Goal: Transaction & Acquisition: Subscribe to service/newsletter

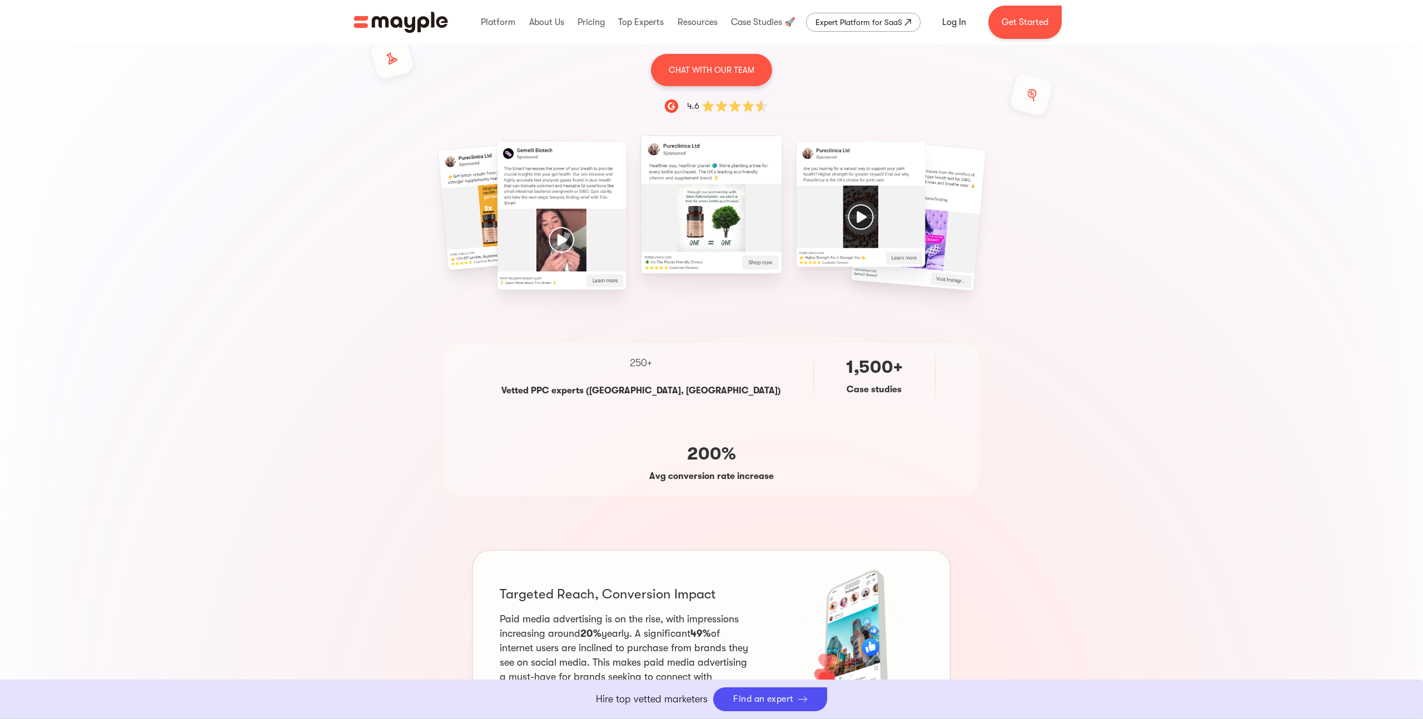
scroll to position [211, 0]
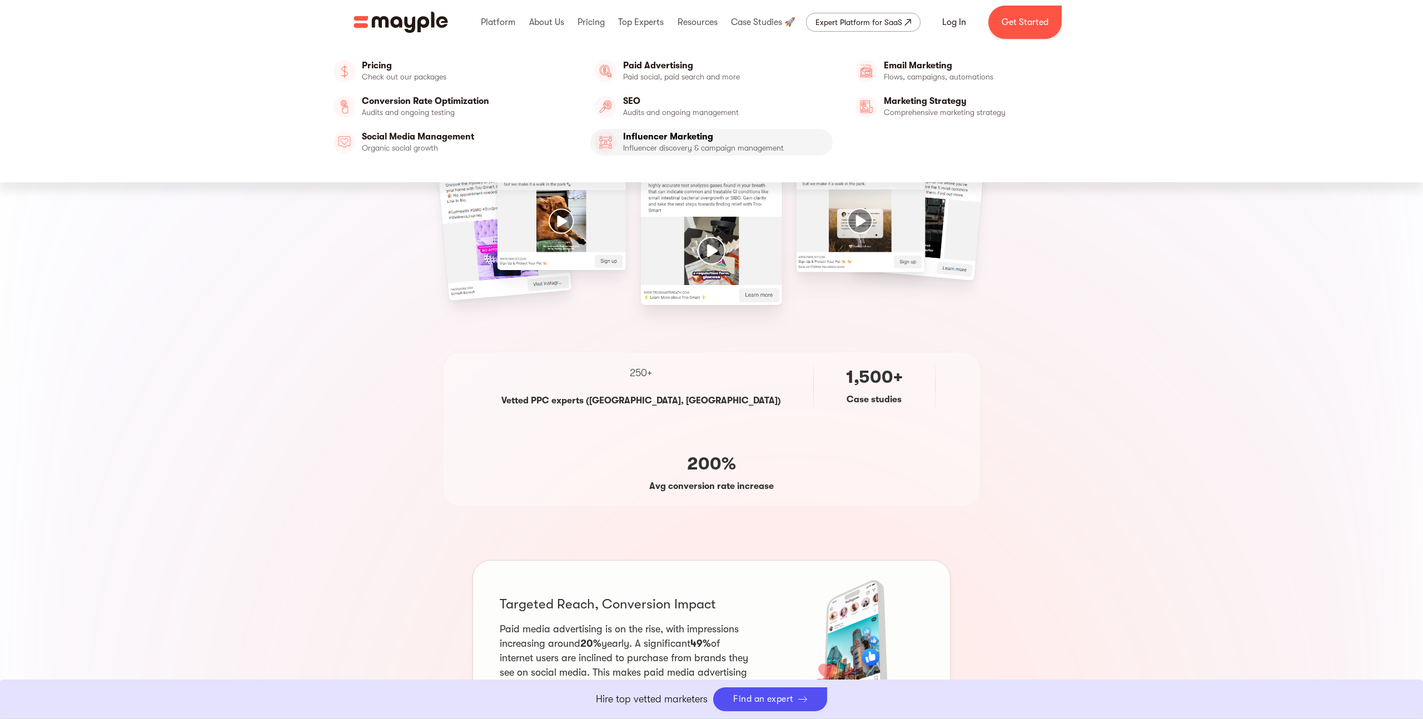
click at [673, 140] on link "Influencer Marketing" at bounding box center [711, 142] width 243 height 27
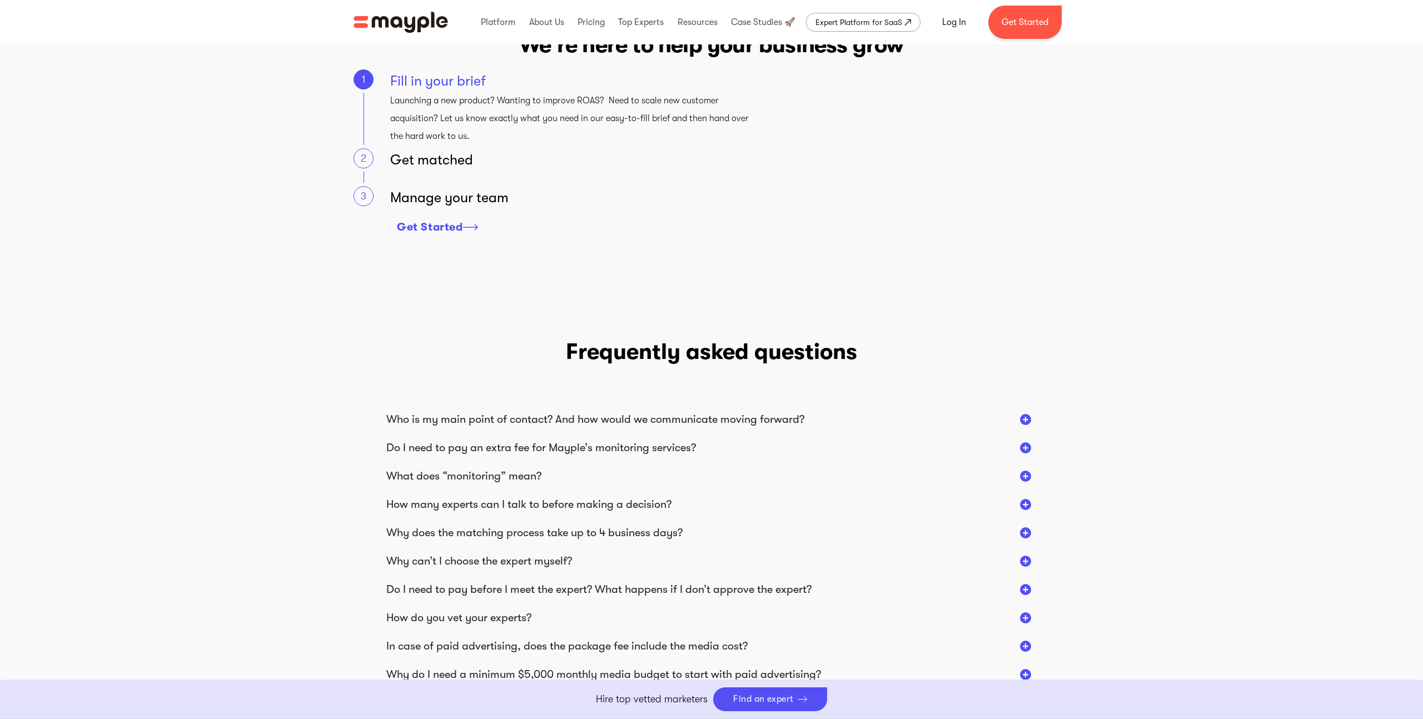
scroll to position [1579, 0]
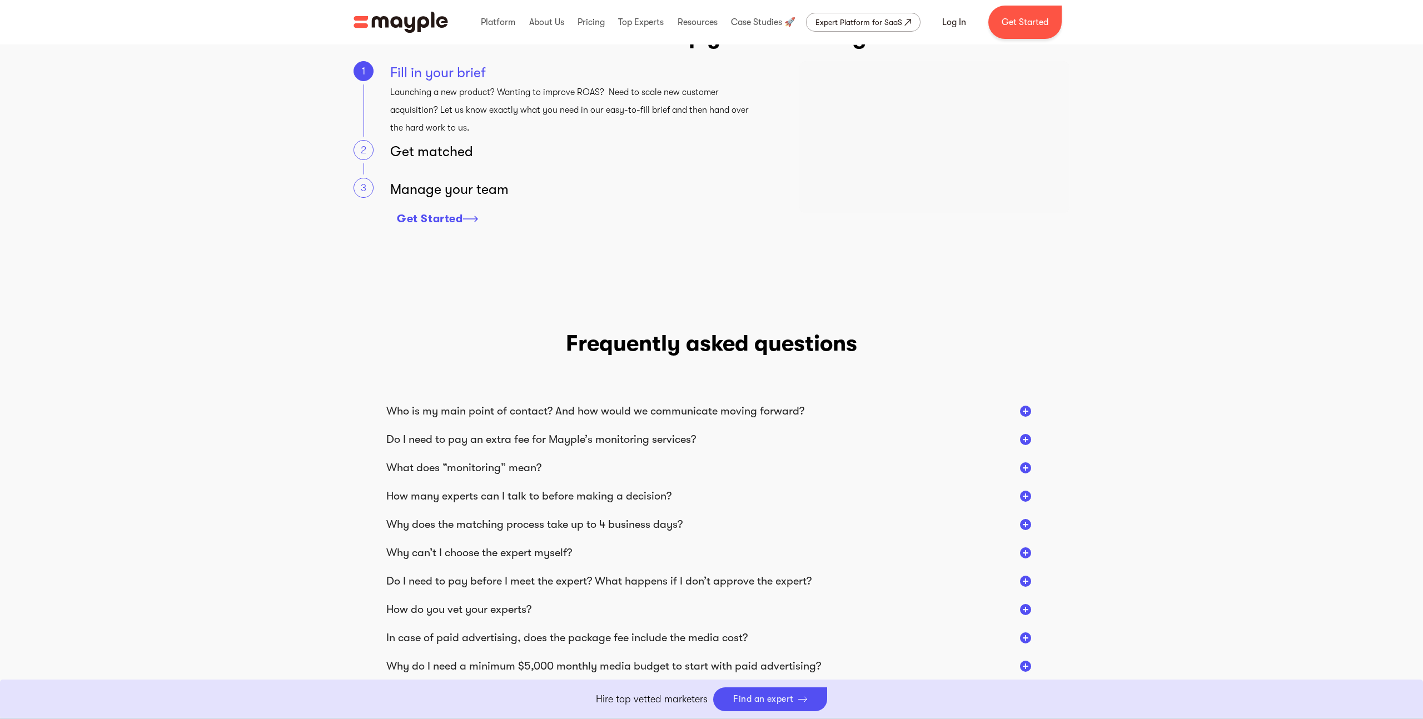
click at [620, 407] on div "Who is my main point of contact? And how would we communicate moving forward?" at bounding box center [595, 411] width 418 height 14
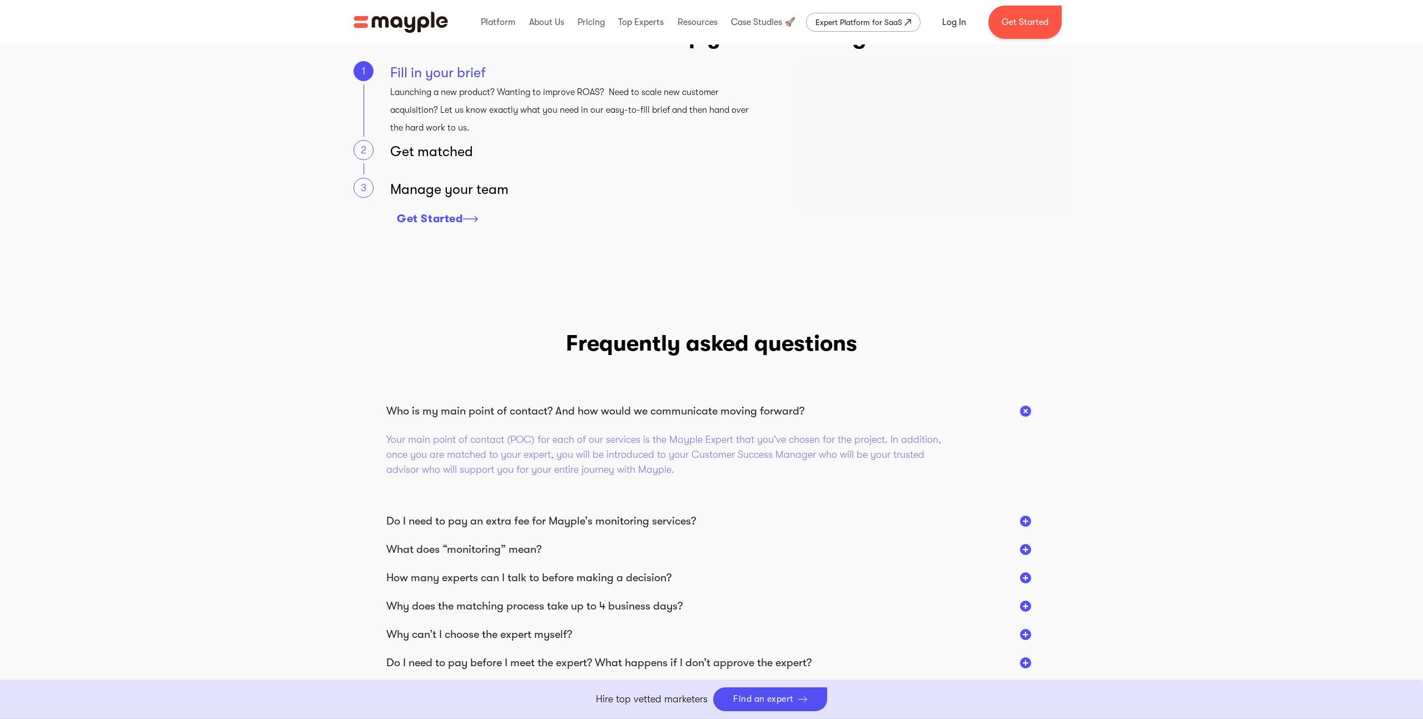
click at [620, 407] on div "Who is my main point of contact? And how would we communicate moving forward?" at bounding box center [595, 411] width 418 height 14
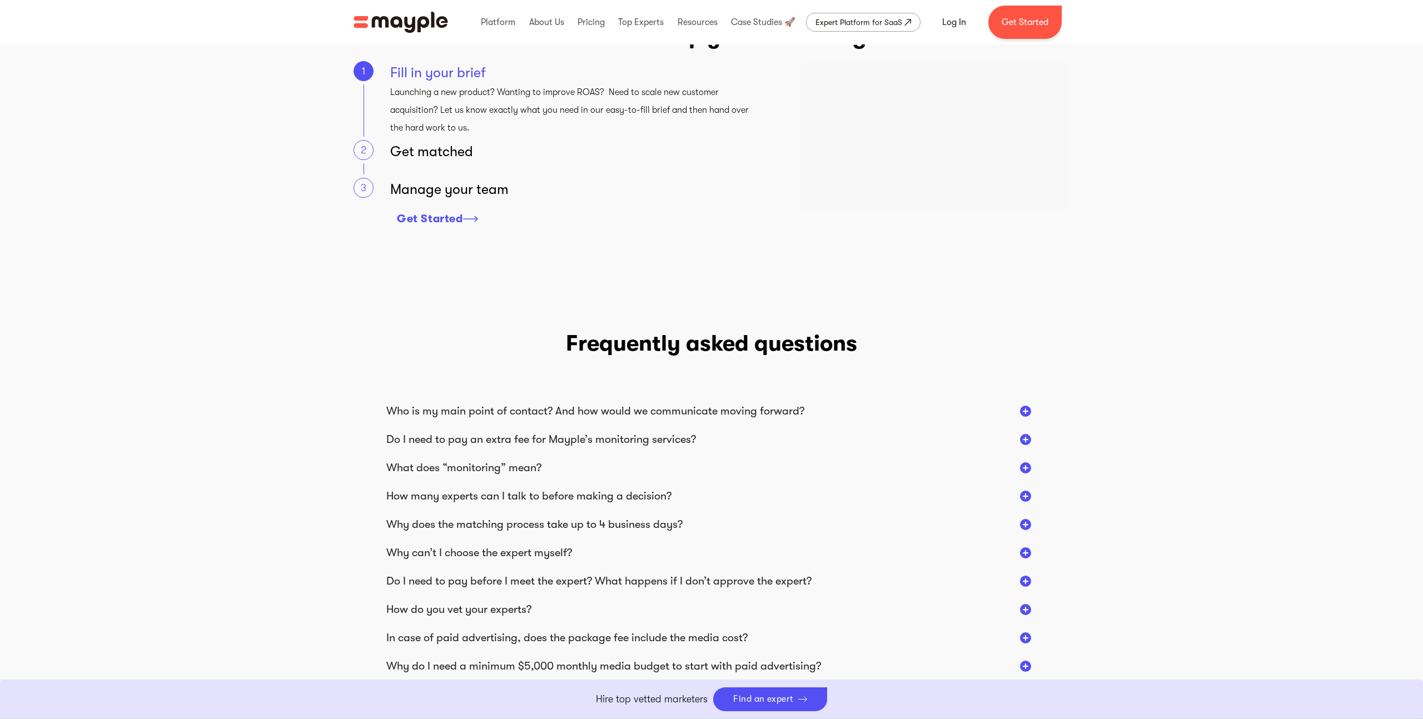
scroll to position [1578, 0]
click at [624, 442] on div "Do I need to pay an extra fee for Mayple’s monitoring services?" at bounding box center [541, 440] width 310 height 14
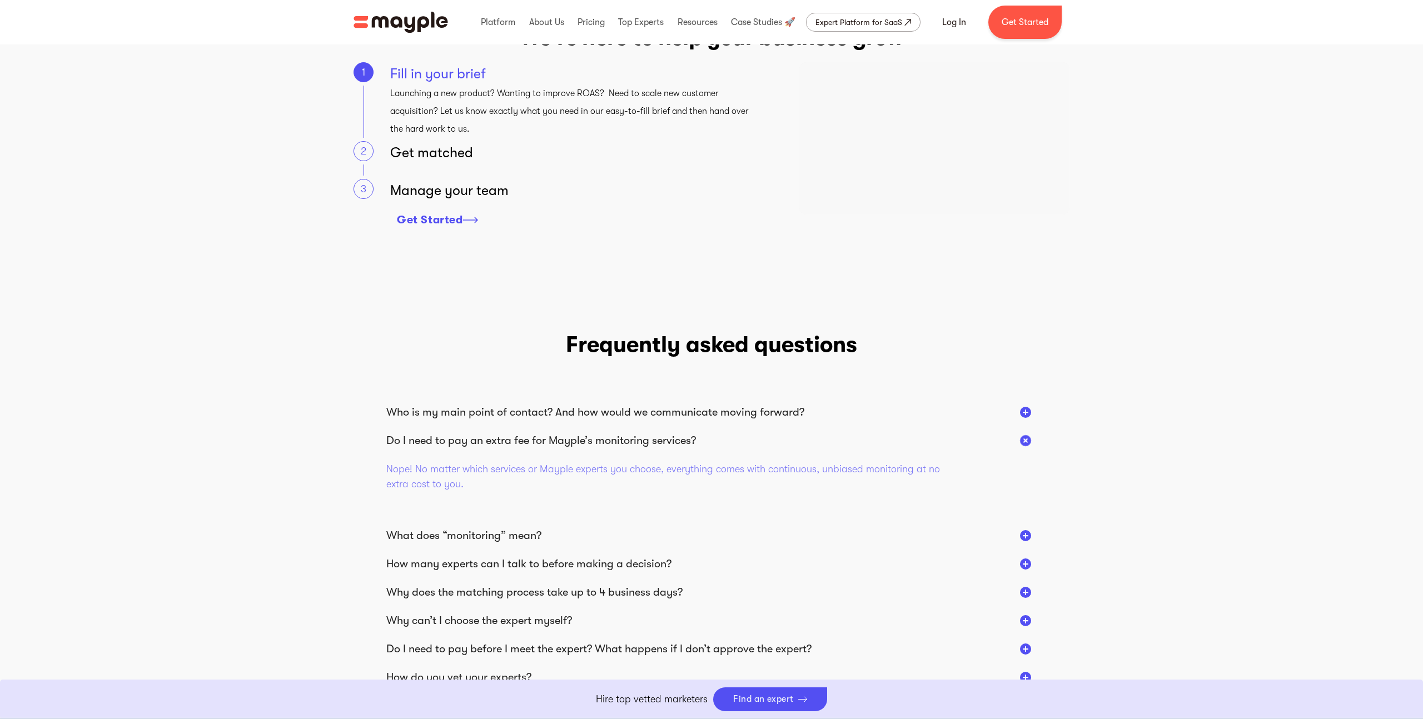
click at [624, 442] on div "Do I need to pay an extra fee for Mayple’s monitoring services?" at bounding box center [541, 440] width 310 height 14
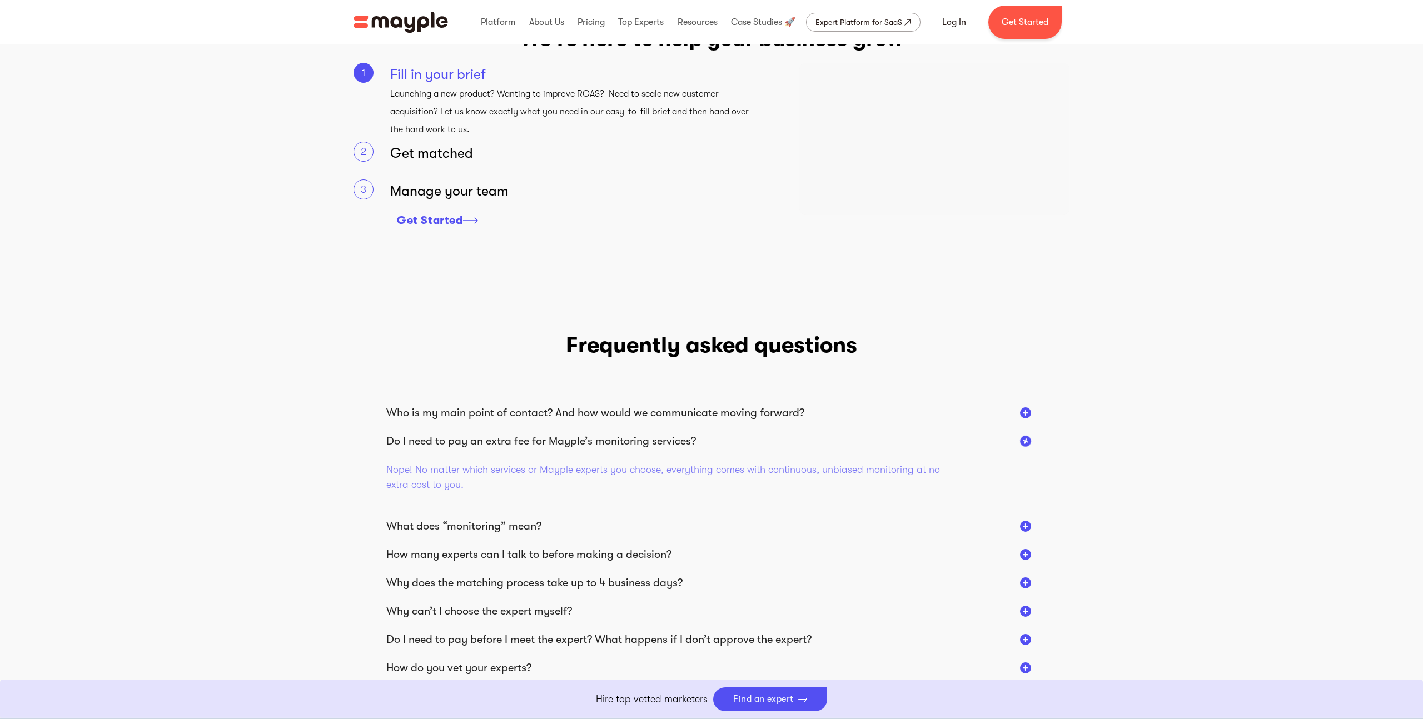
scroll to position [1579, 0]
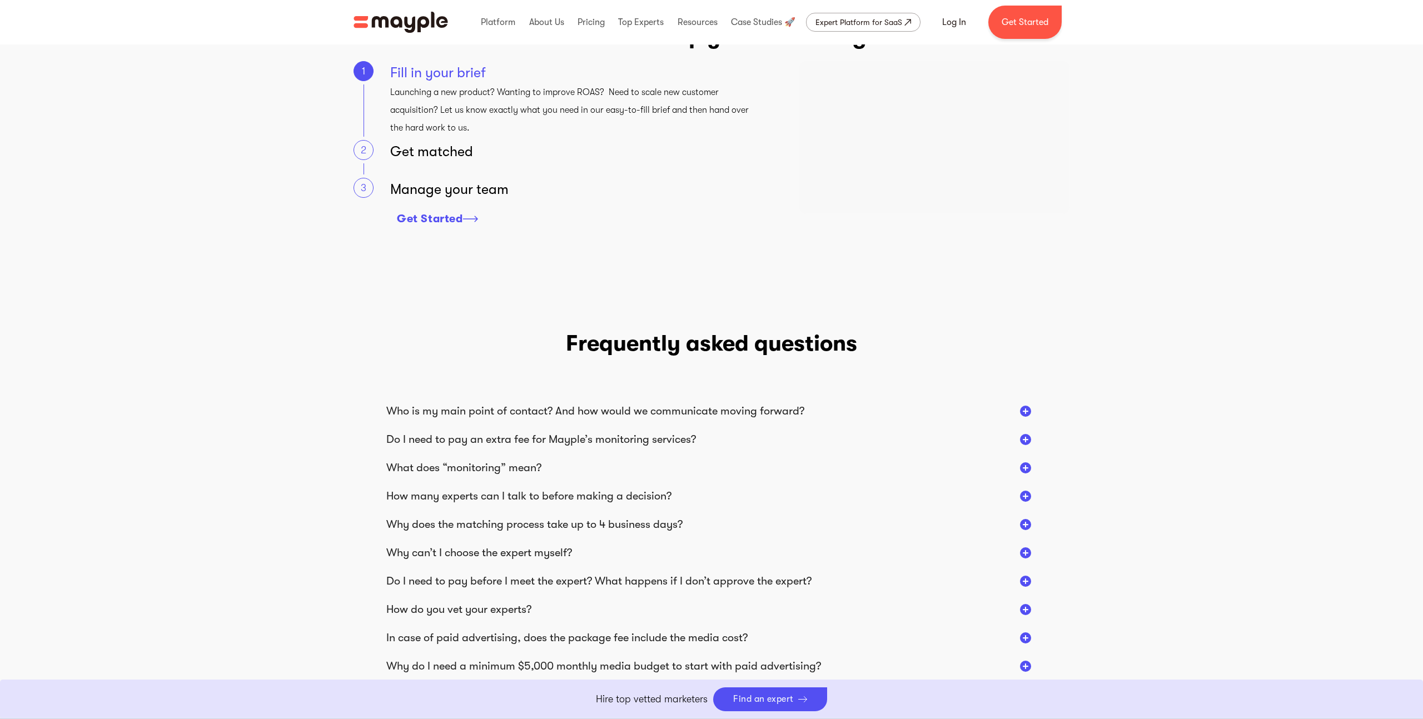
click at [586, 465] on div "What does “monitoring” mean?" at bounding box center [711, 468] width 650 height 14
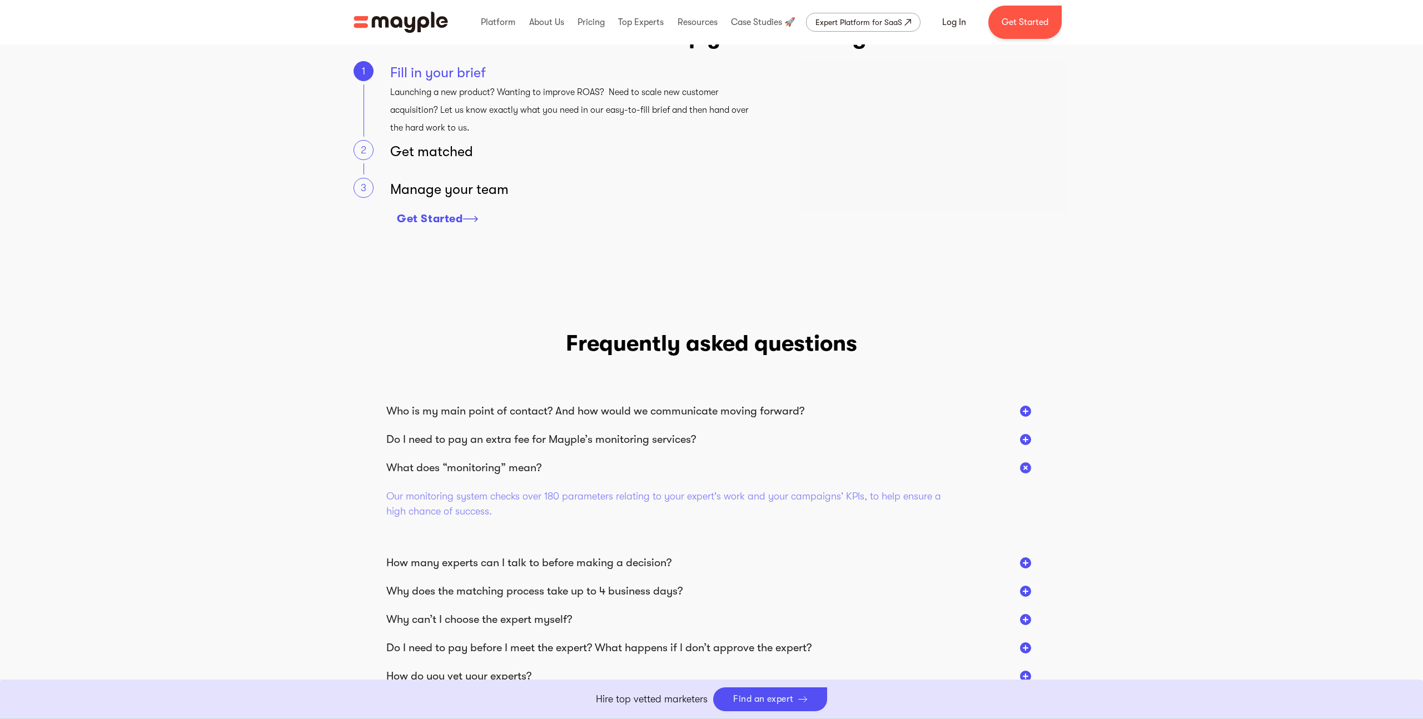
click at [586, 465] on div "What does “monitoring” mean?" at bounding box center [711, 468] width 650 height 14
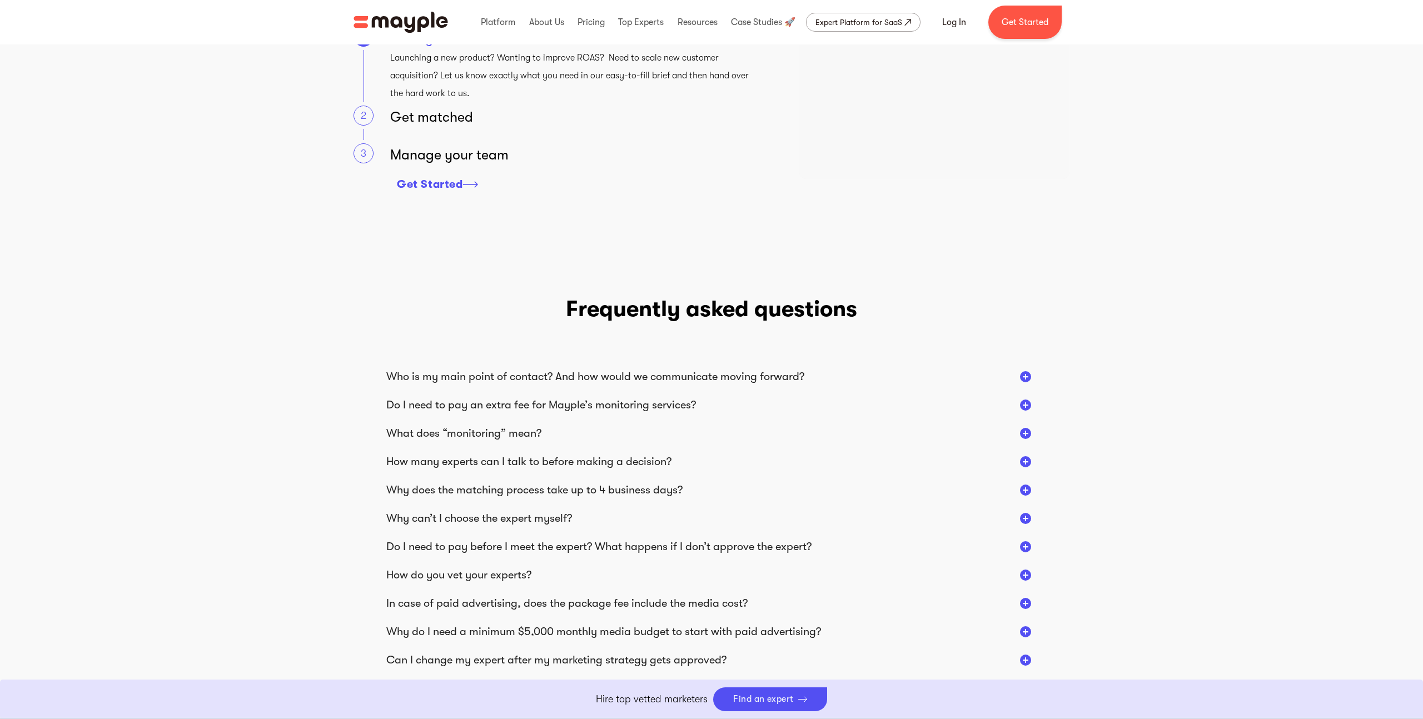
scroll to position [1618, 0]
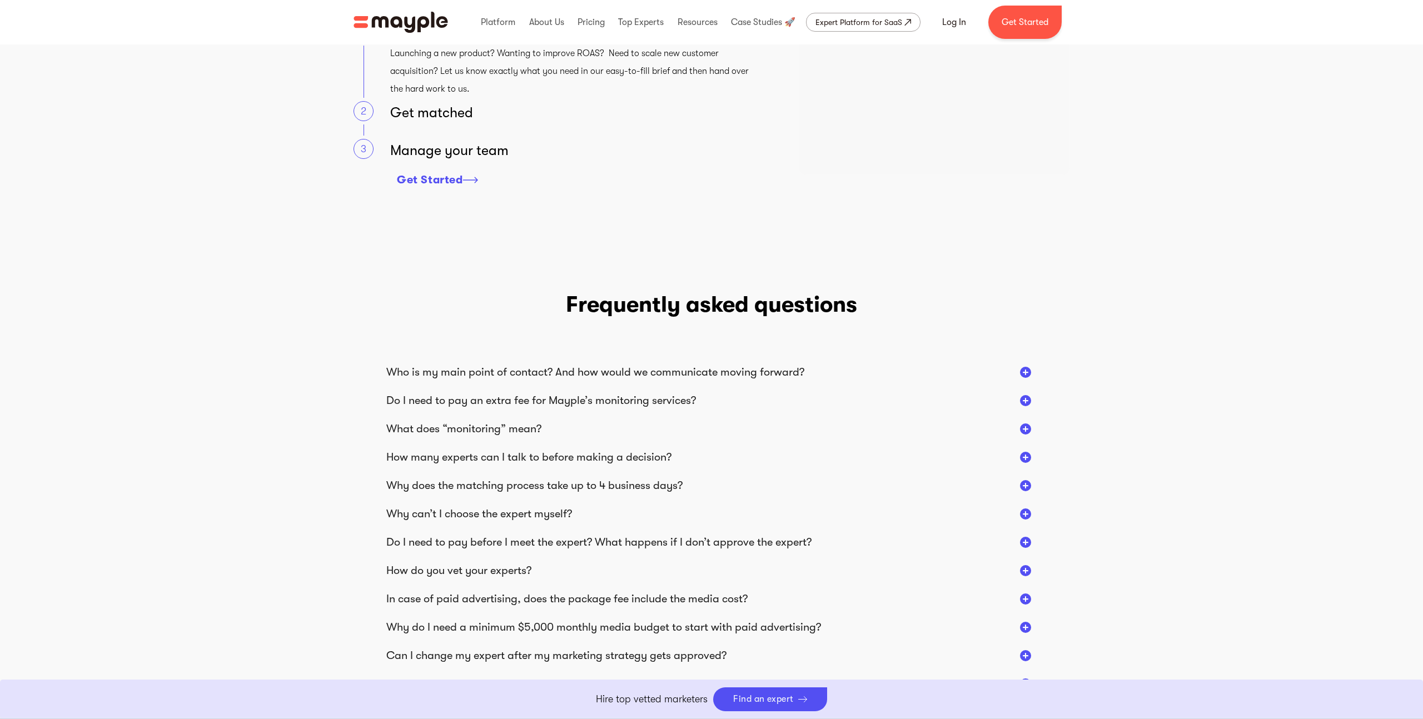
click at [540, 463] on div "How many experts can I talk to before making a decision?" at bounding box center [528, 457] width 285 height 14
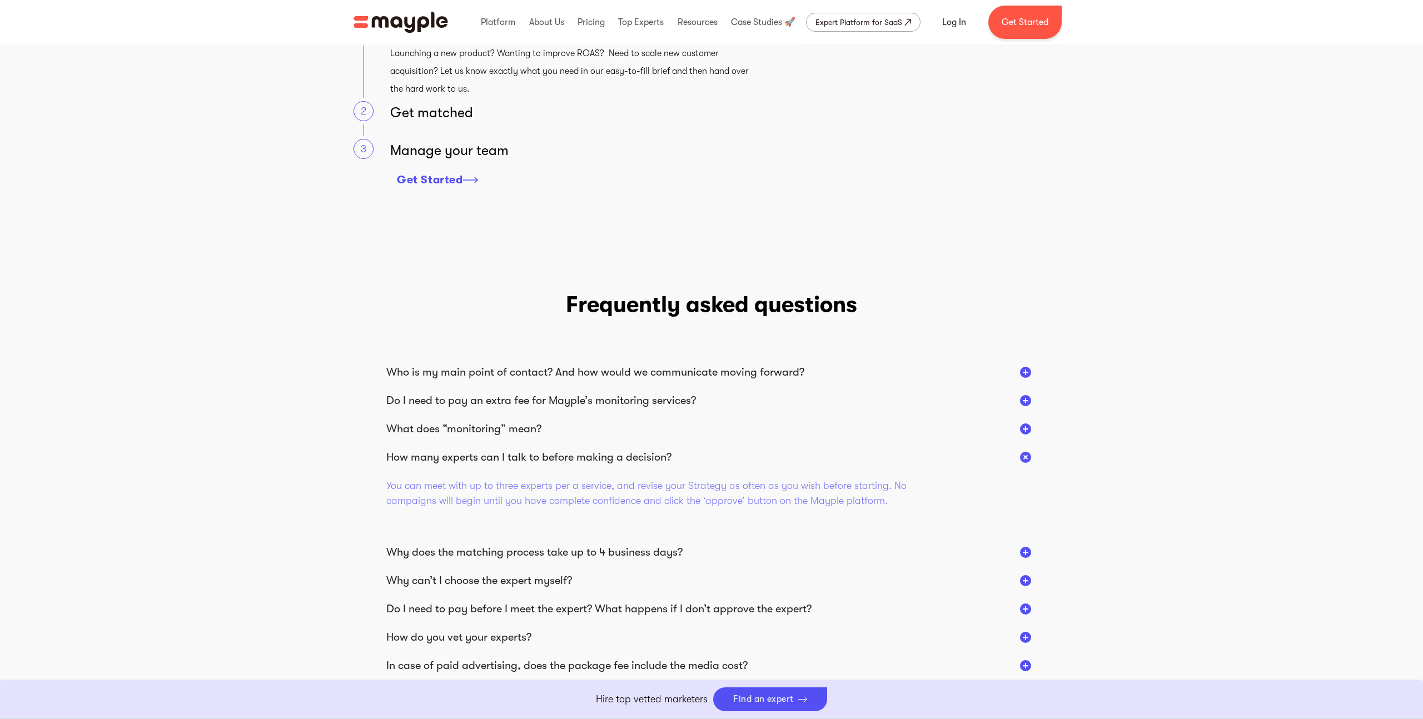
click at [547, 461] on div "How many experts can I talk to before making a decision?" at bounding box center [528, 457] width 285 height 14
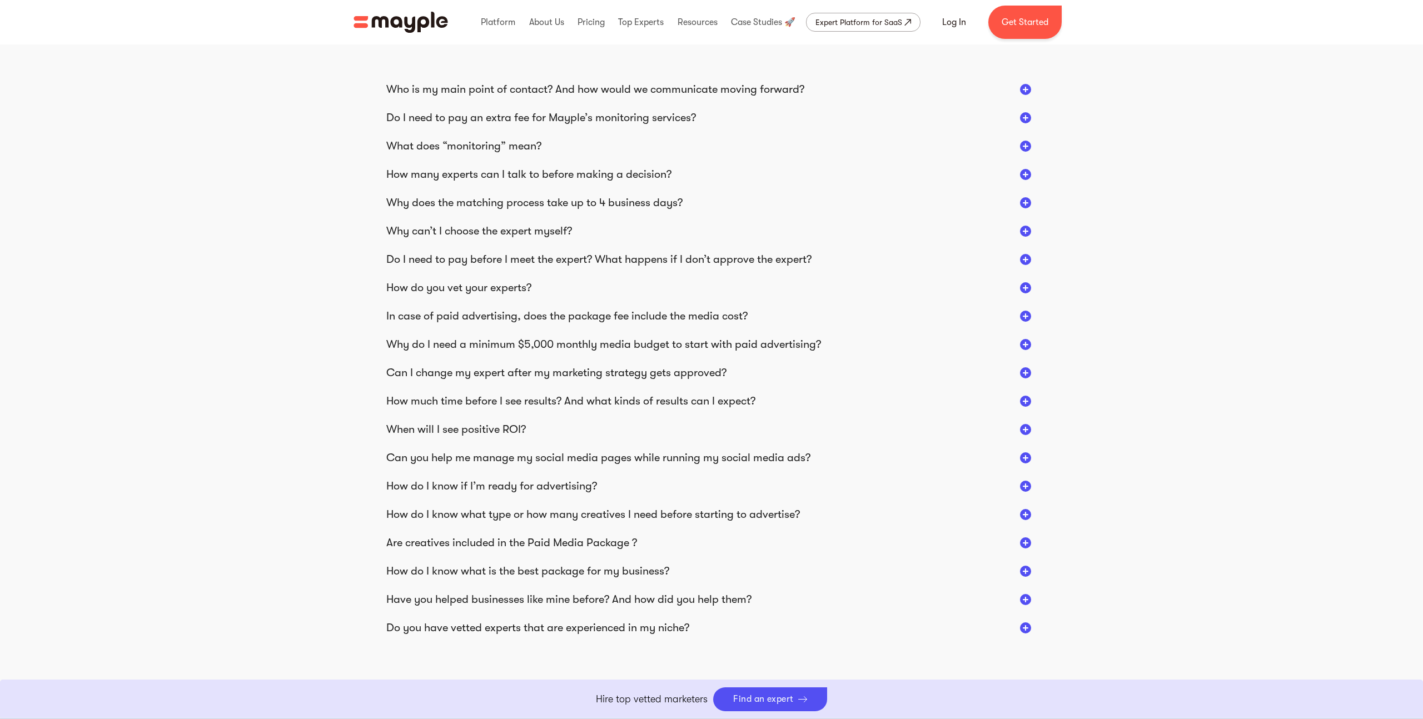
scroll to position [1902, 0]
click at [459, 257] on div "Do I need to pay before I meet the expert? What happens if I don’t approve the …" at bounding box center [598, 259] width 425 height 14
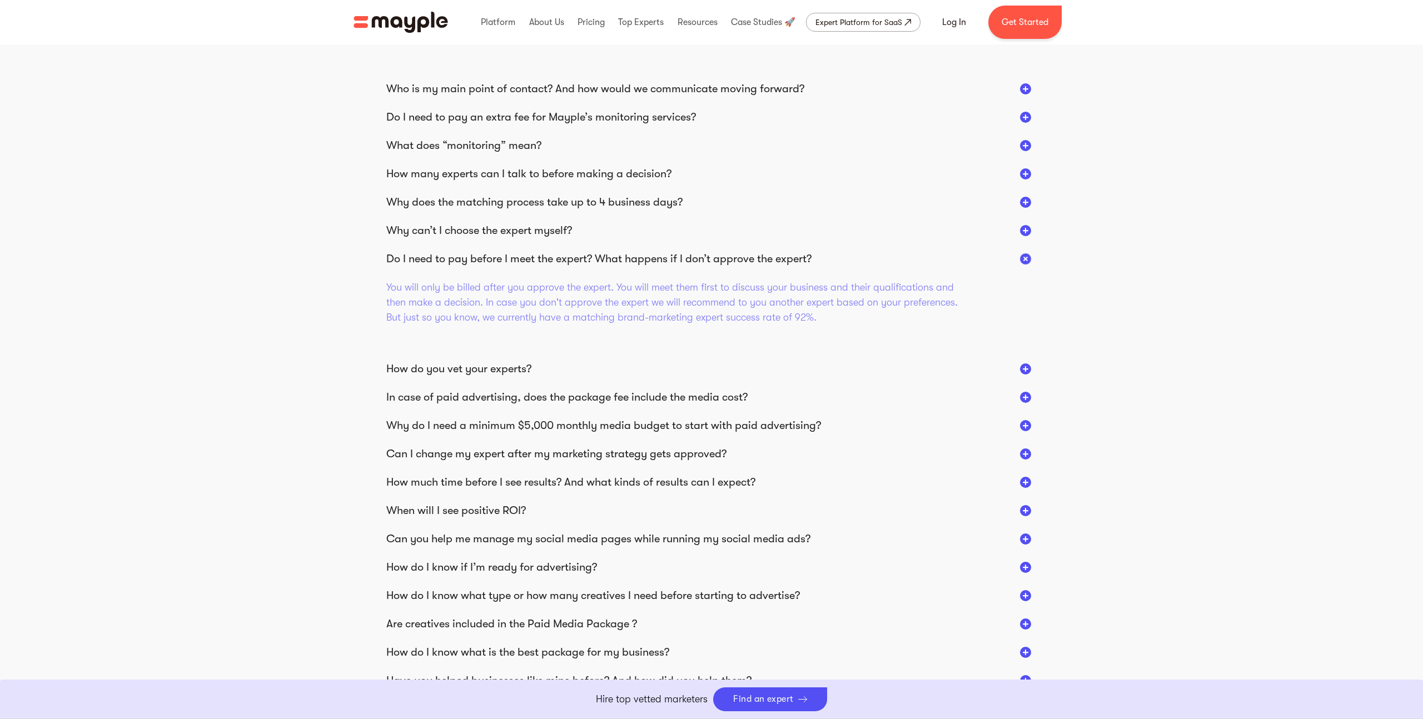
click at [459, 257] on div "Do I need to pay before I meet the expert? What happens if I don’t approve the …" at bounding box center [598, 259] width 425 height 14
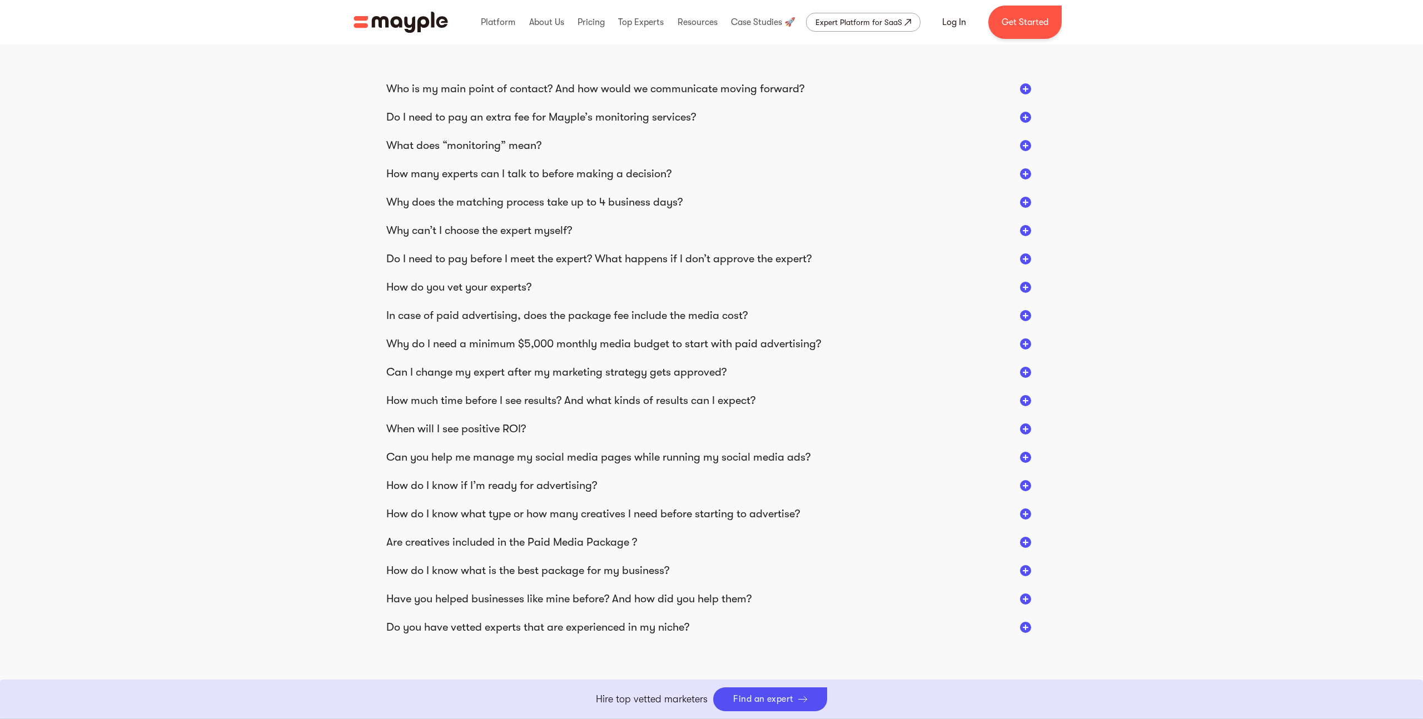
click at [470, 318] on div "In case of paid advertising, does the package fee include the media cost?" at bounding box center [566, 315] width 361 height 14
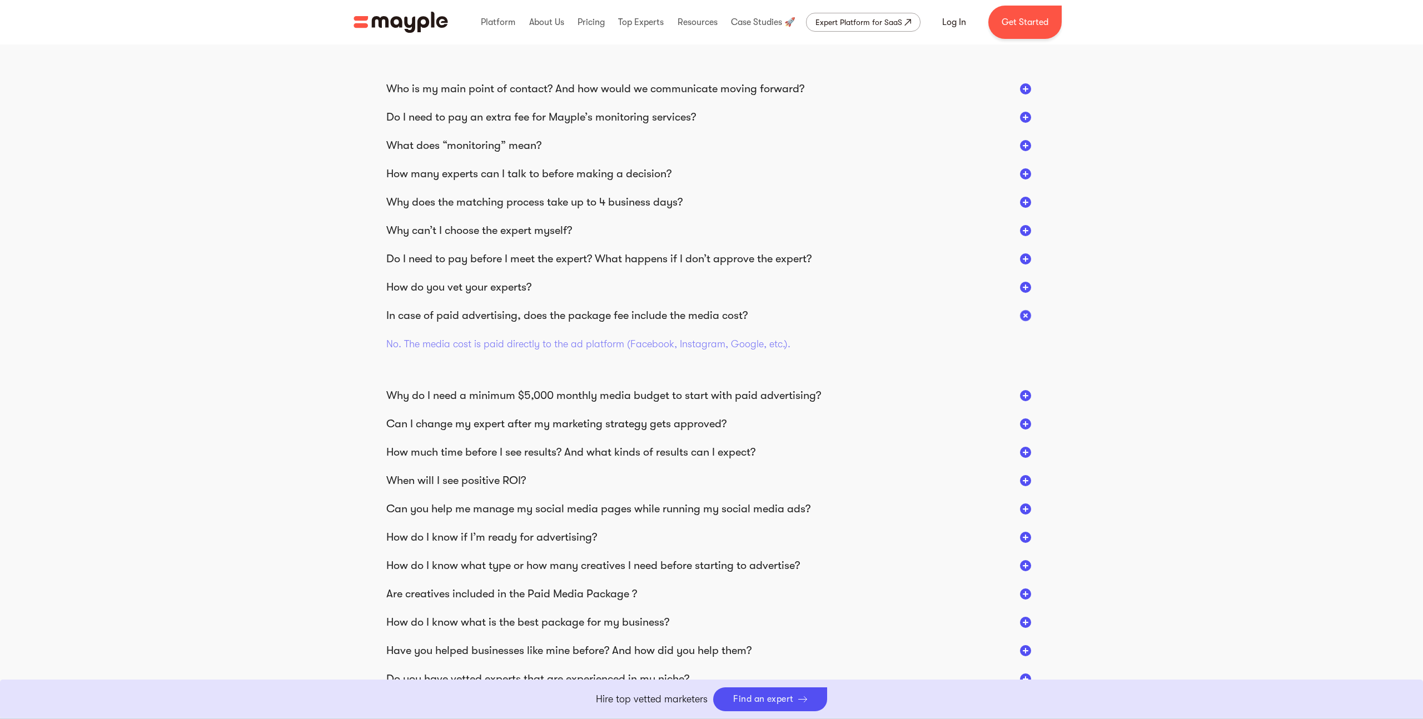
click at [456, 318] on div "In case of paid advertising, does the package fee include the media cost?" at bounding box center [566, 315] width 361 height 14
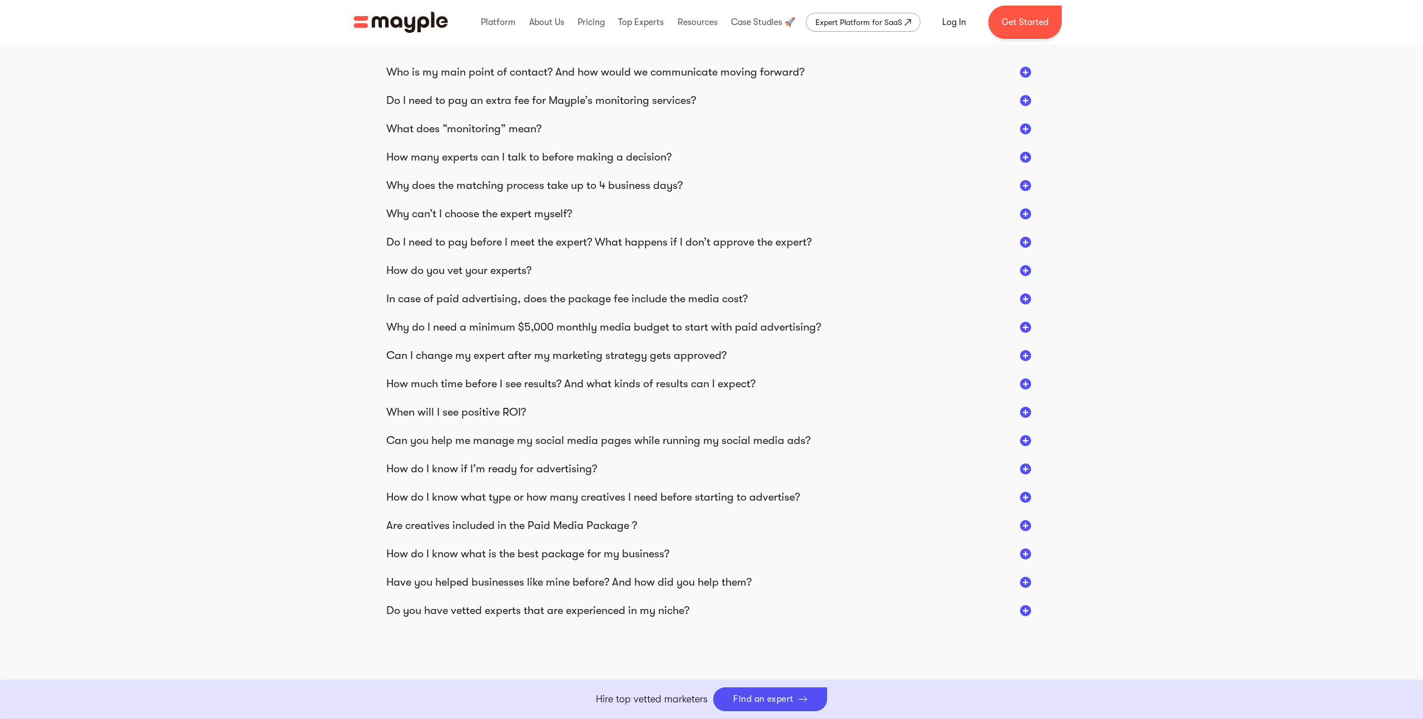
scroll to position [1920, 0]
click at [501, 326] on div "Why do I need a minimum $5,000 monthly media budget to start with paid advertis…" at bounding box center [603, 325] width 435 height 14
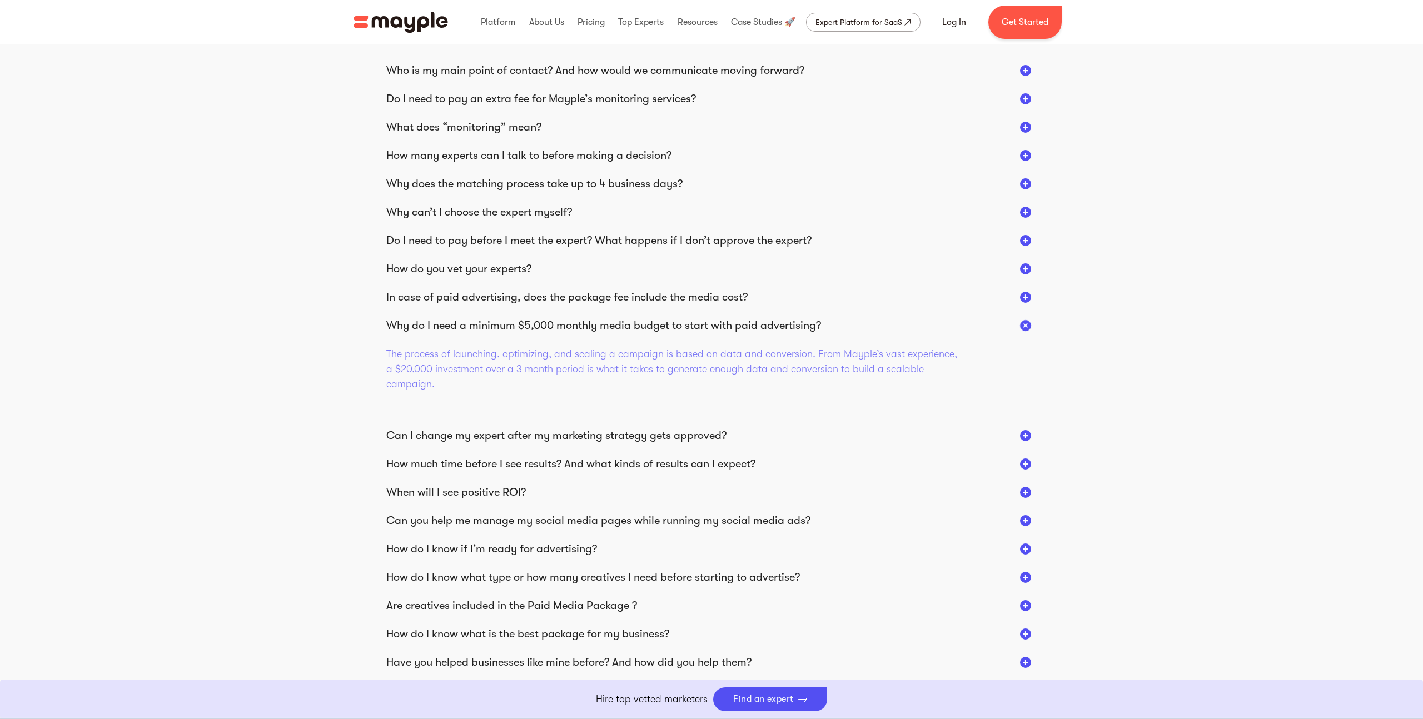
click at [501, 326] on div "Why do I need a minimum $5,000 monthly media budget to start with paid advertis…" at bounding box center [603, 325] width 435 height 14
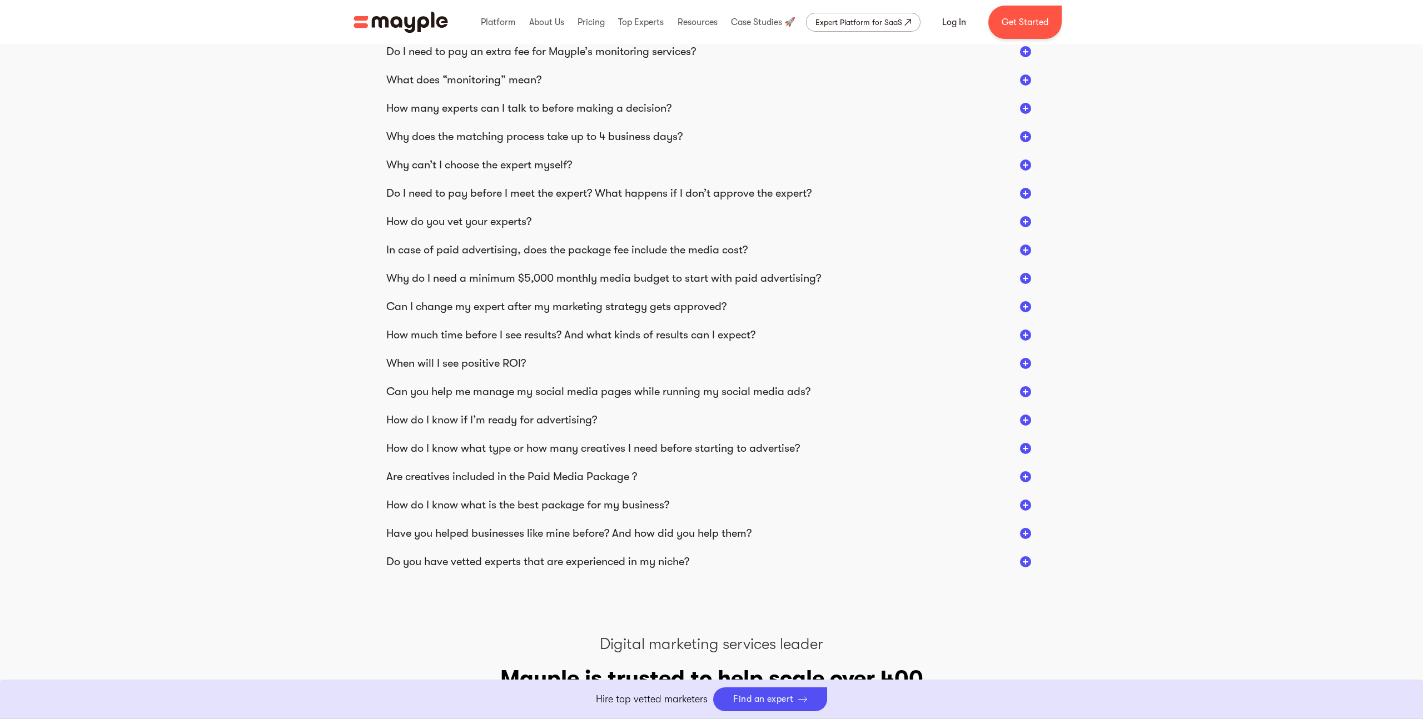
scroll to position [1976, 0]
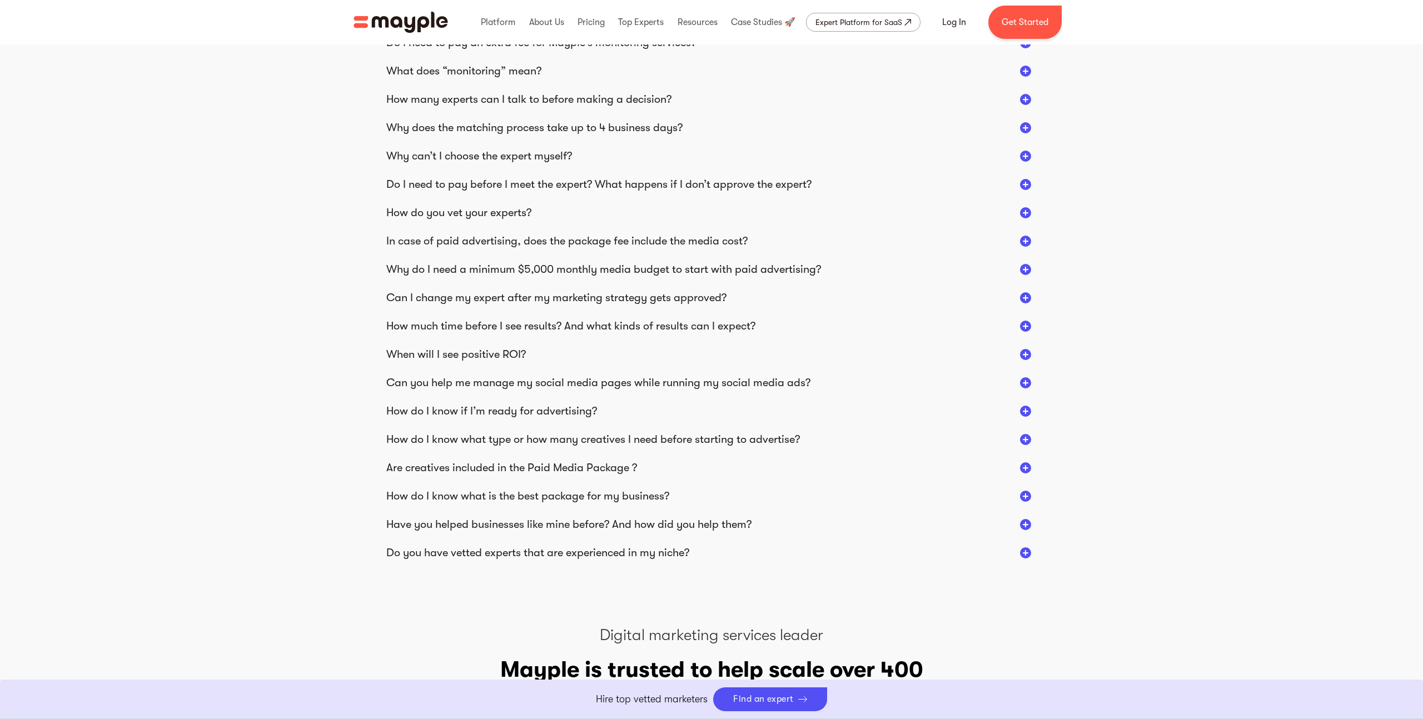
click at [411, 322] on div "How much time before I see results? And what kinds of results can I expect?" at bounding box center [570, 326] width 369 height 14
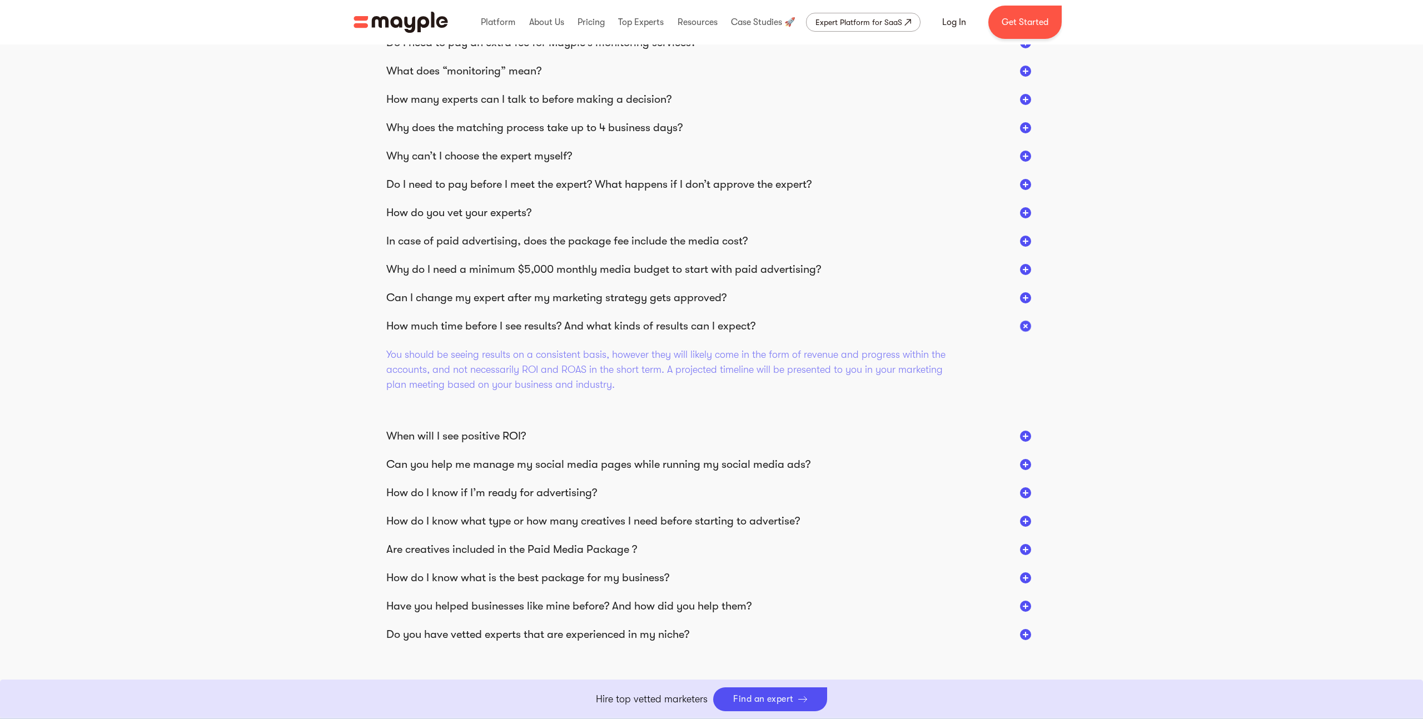
click at [411, 322] on div "How much time before I see results? And what kinds of results can I expect?" at bounding box center [570, 326] width 369 height 14
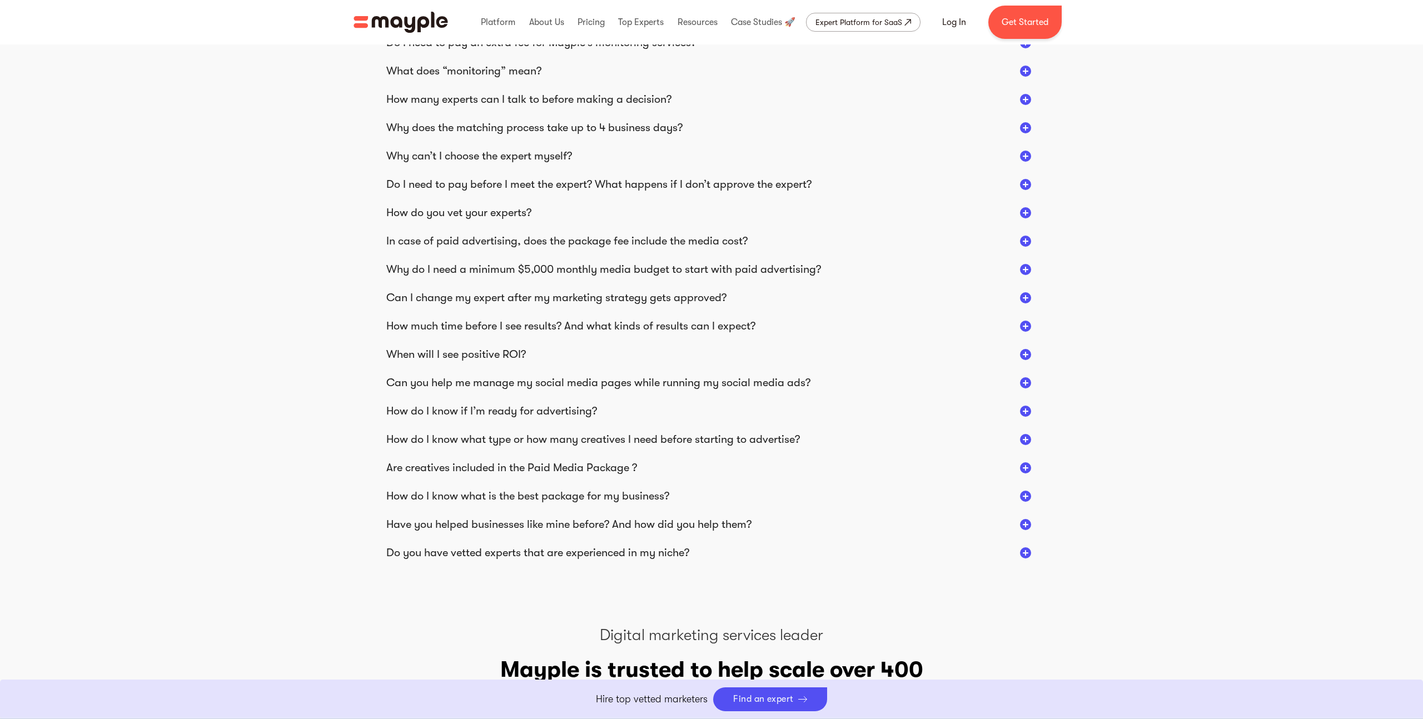
click at [428, 384] on div "Can you help me manage my social media pages while running my social media ads?" at bounding box center [598, 383] width 424 height 14
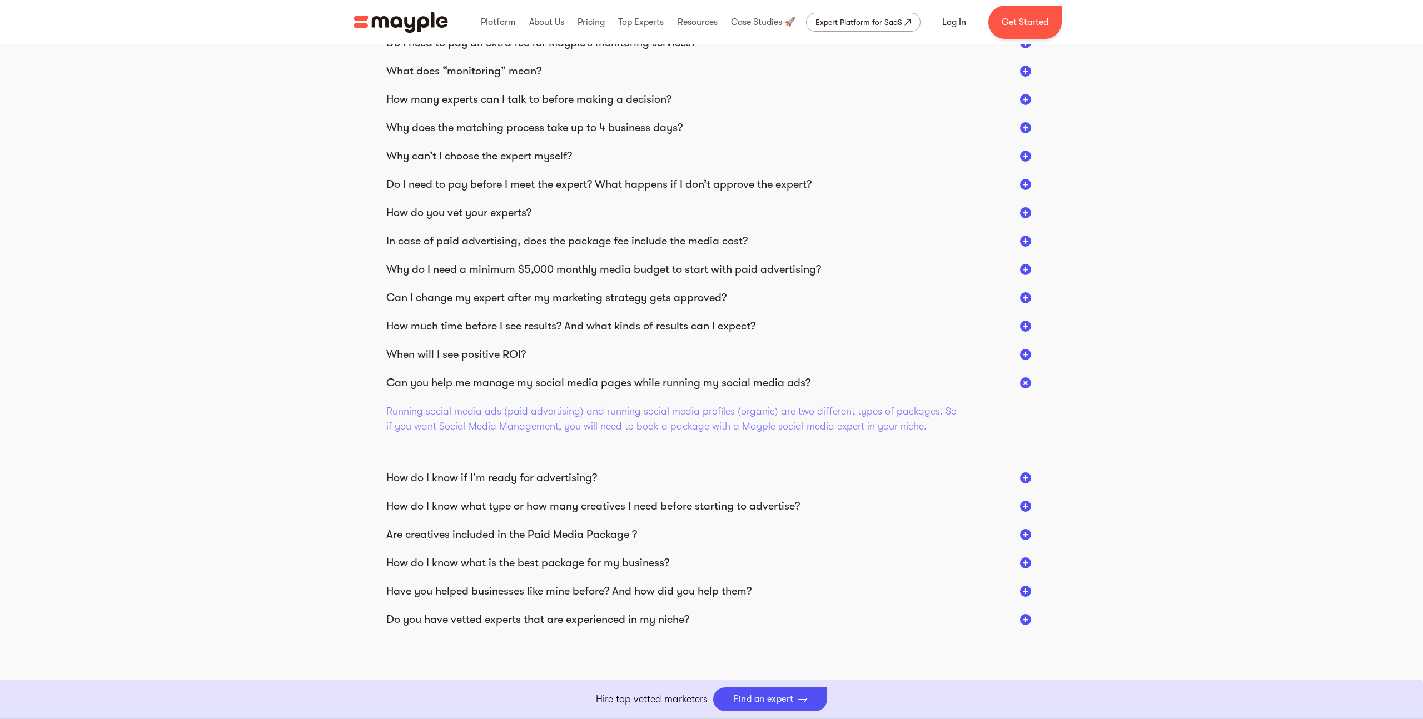
click at [428, 384] on div "Can you help me manage my social media pages while running my social media ads?" at bounding box center [598, 383] width 424 height 14
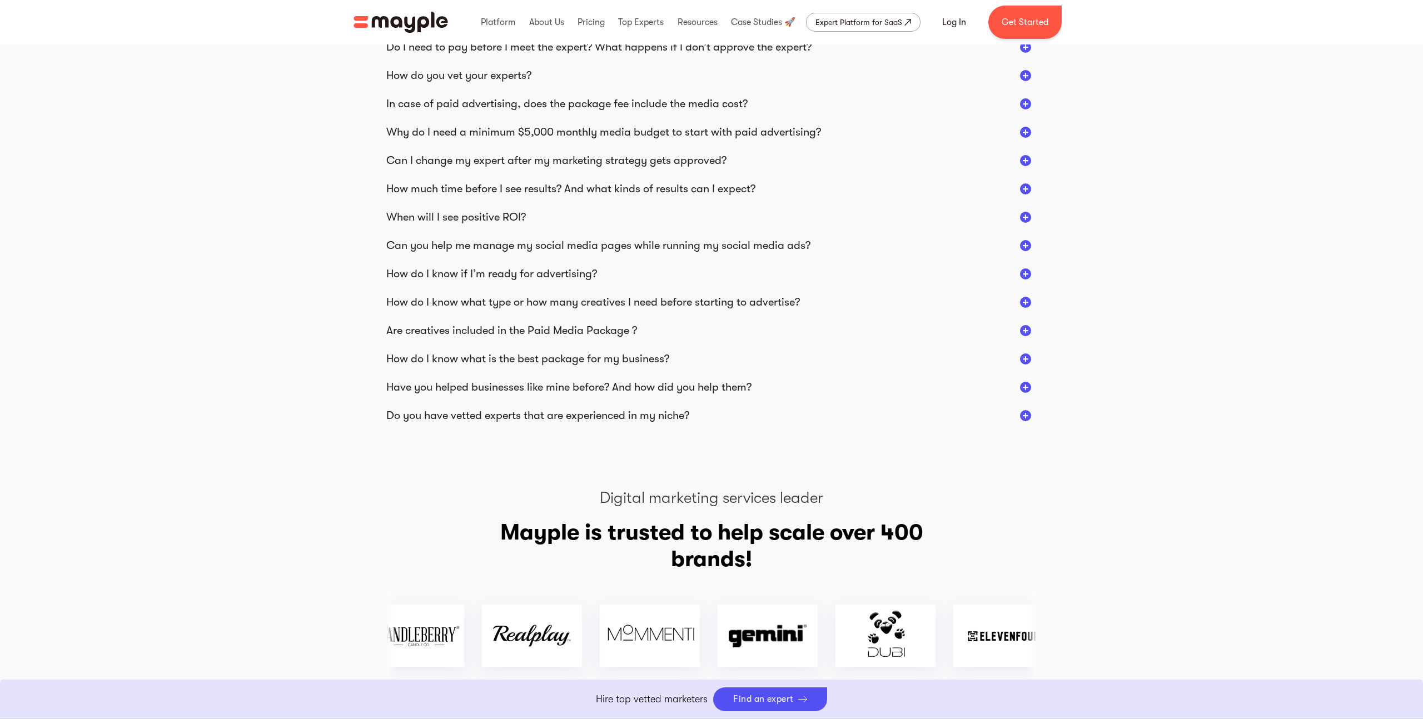
scroll to position [2116, 0]
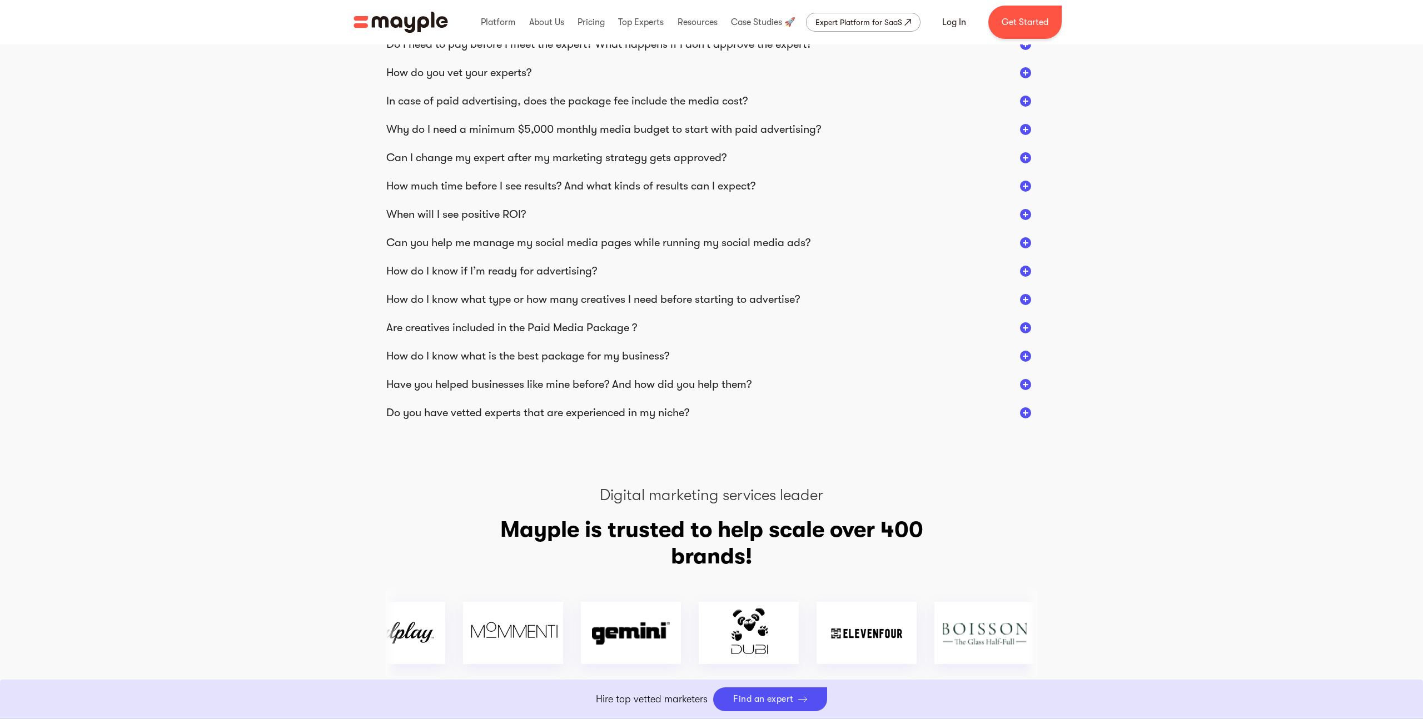
click at [417, 357] on div "How do I know what is the best package for my business?" at bounding box center [527, 356] width 283 height 14
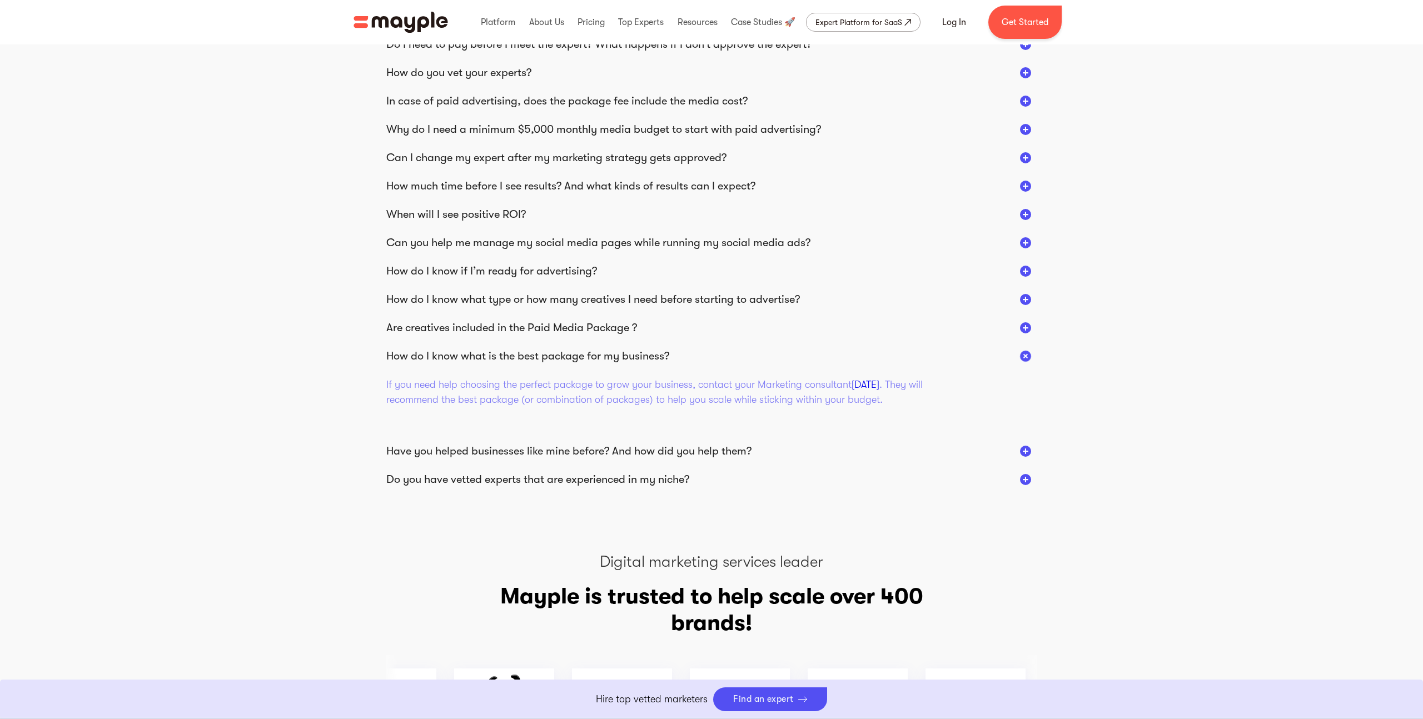
click at [462, 360] on div "How do I know what is the best package for my business?" at bounding box center [527, 356] width 283 height 14
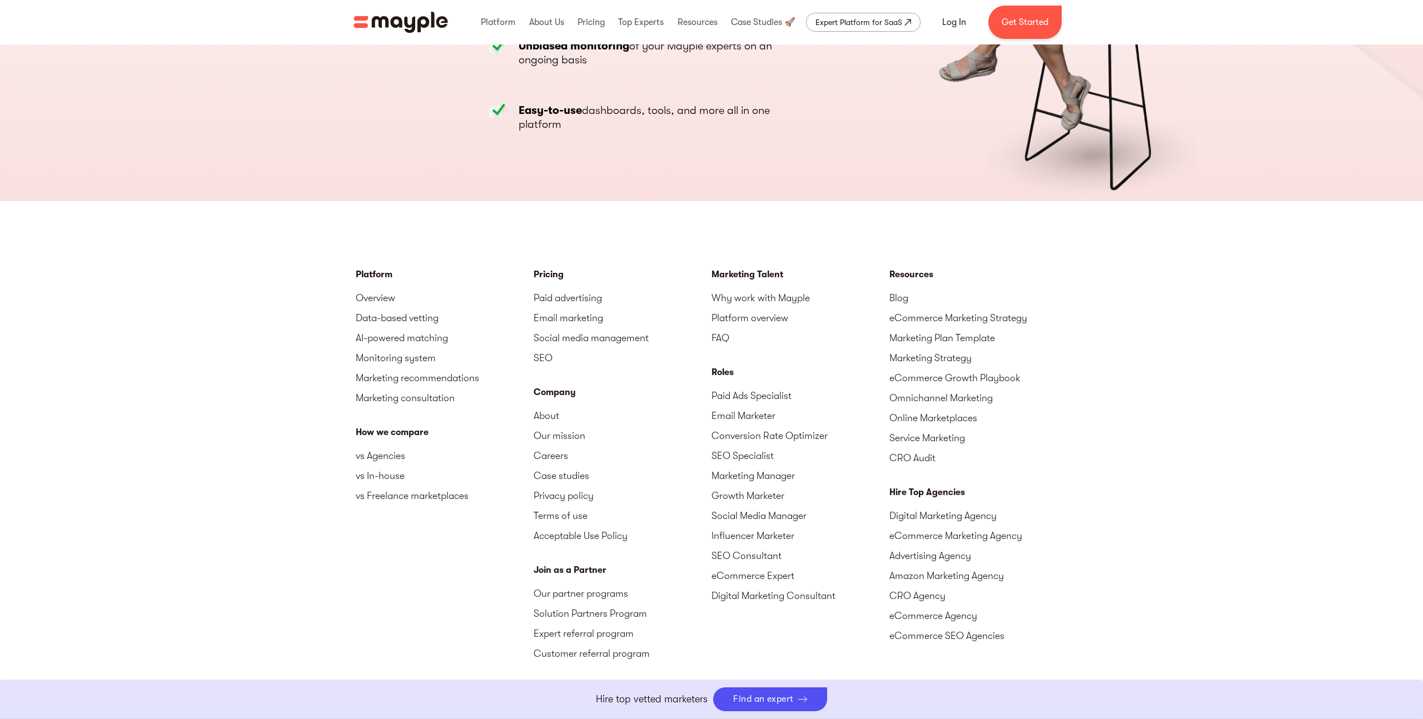
scroll to position [3083, 0]
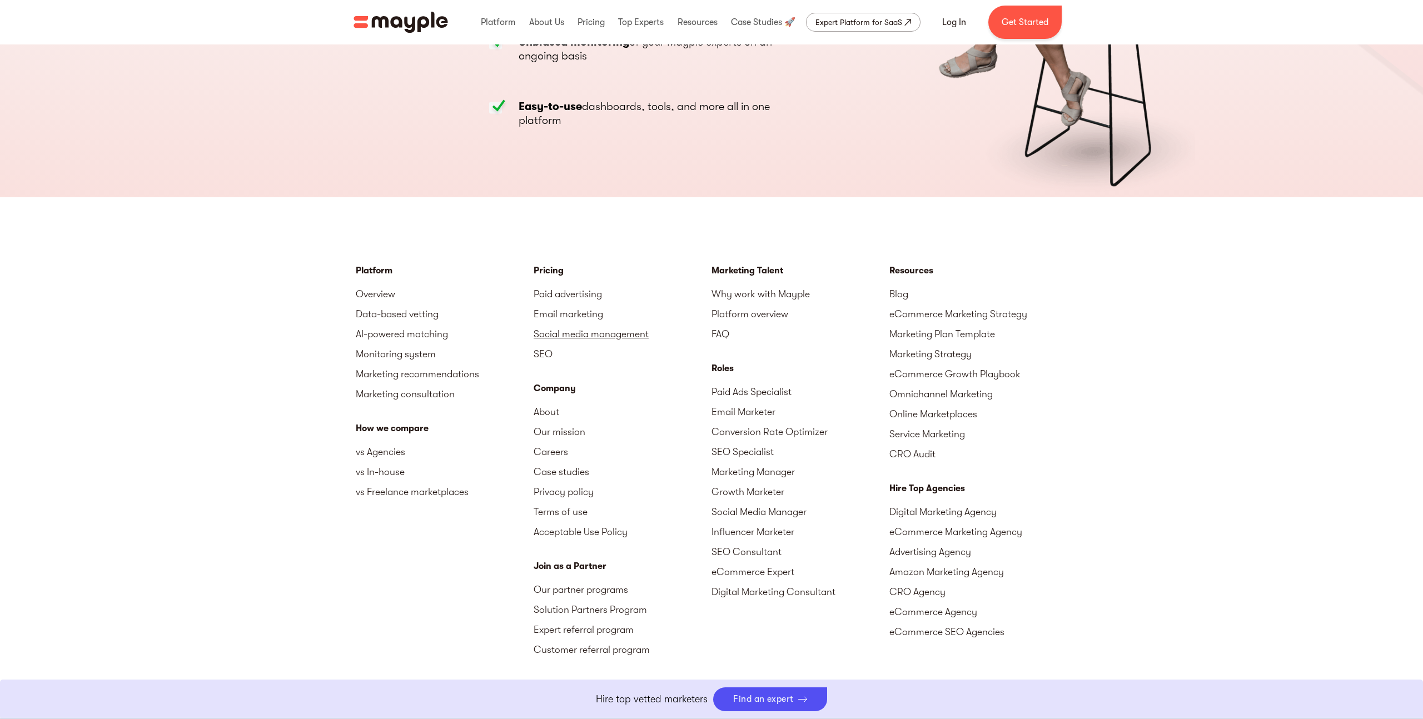
click at [564, 333] on link "Social media management" at bounding box center [623, 334] width 178 height 20
click at [602, 331] on link "Social media management" at bounding box center [623, 335] width 178 height 20
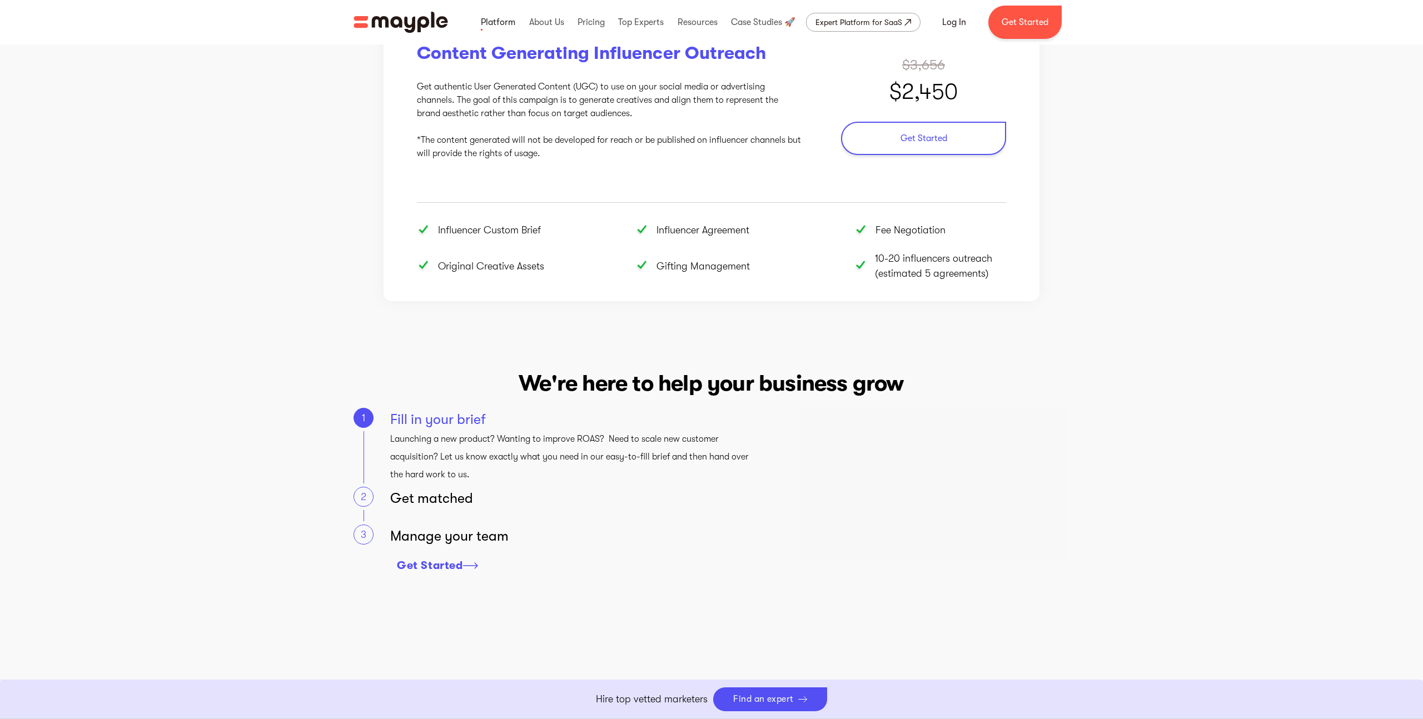
scroll to position [1219, 0]
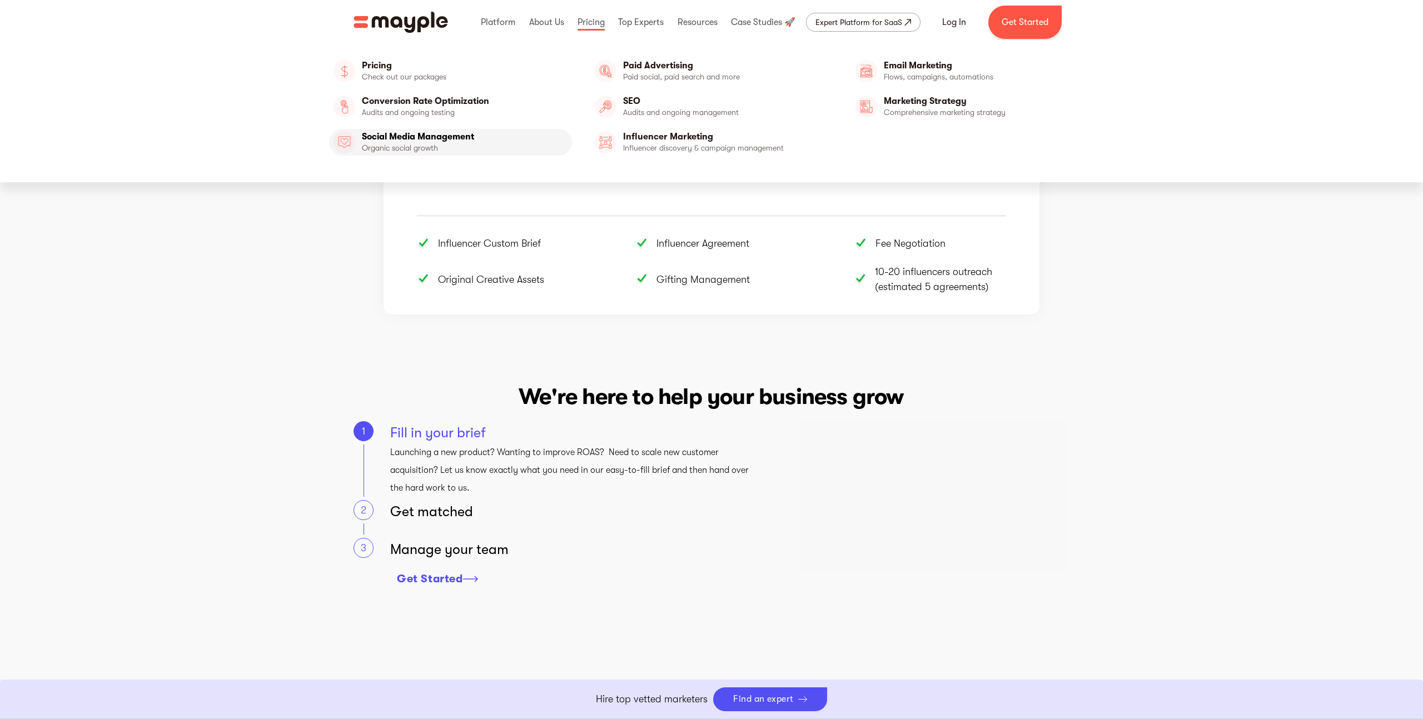
click at [420, 143] on link "Social Media Management" at bounding box center [450, 142] width 243 height 27
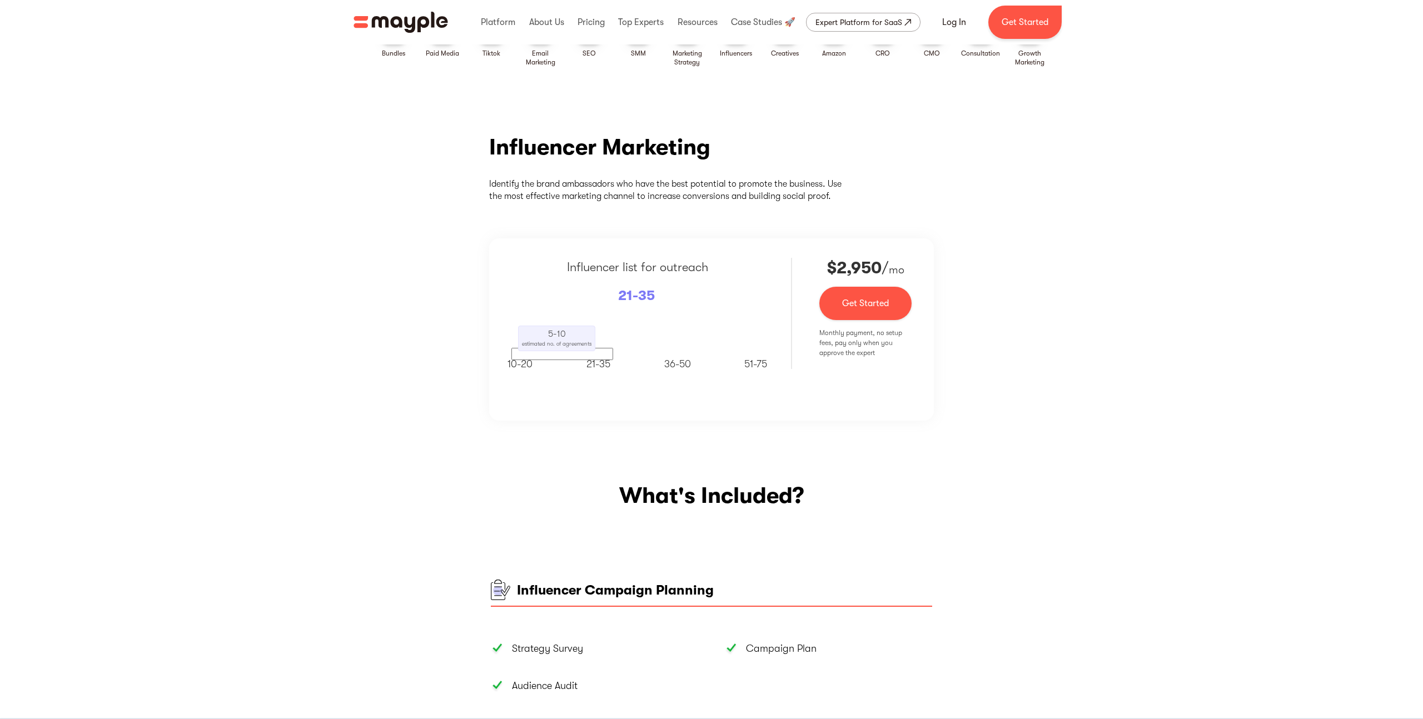
scroll to position [0, 0]
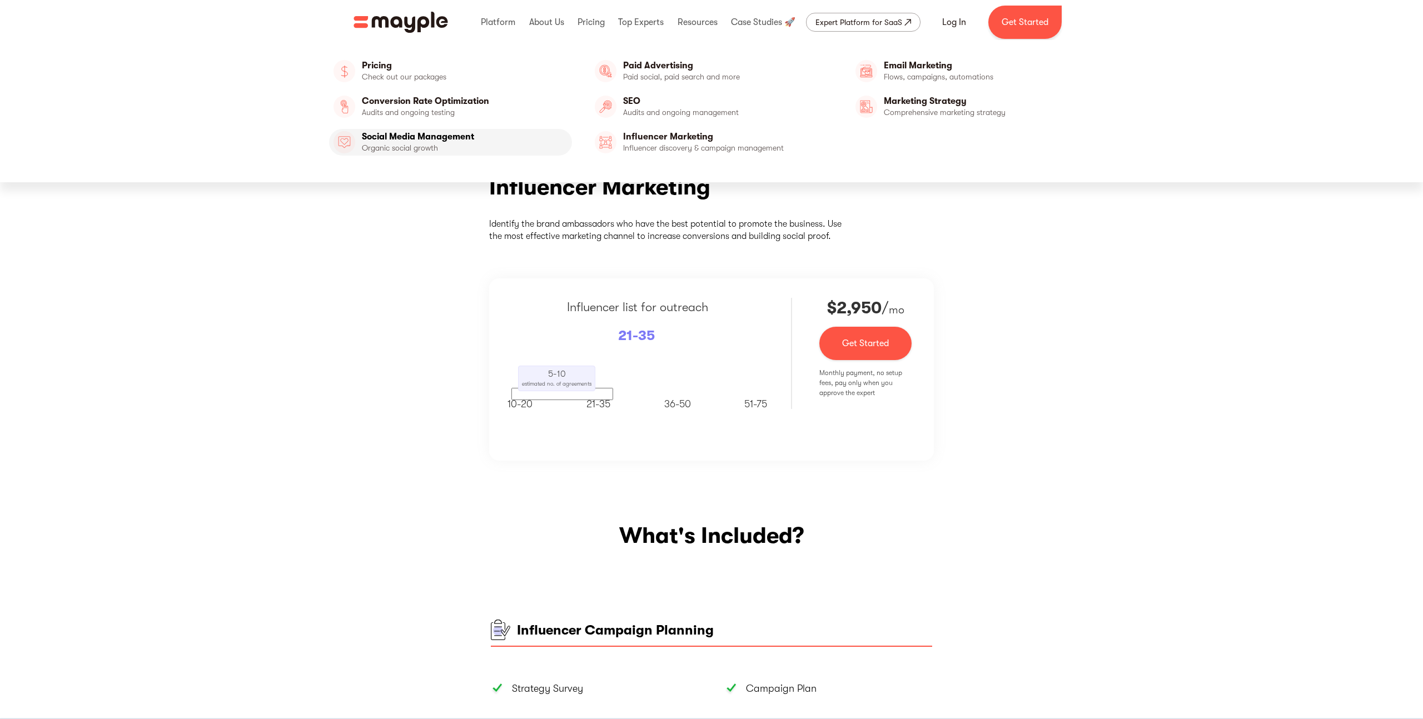
click at [447, 138] on link "Social Media Management" at bounding box center [450, 142] width 243 height 27
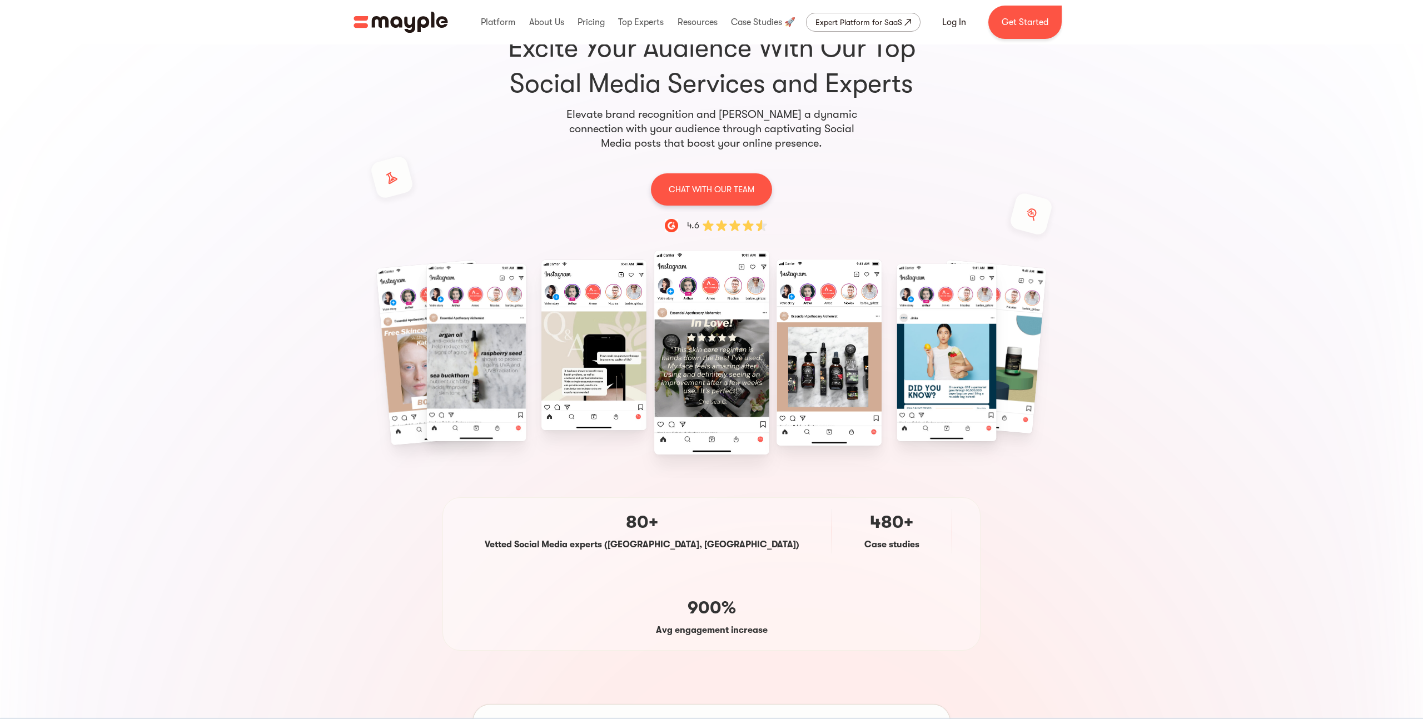
scroll to position [53, 0]
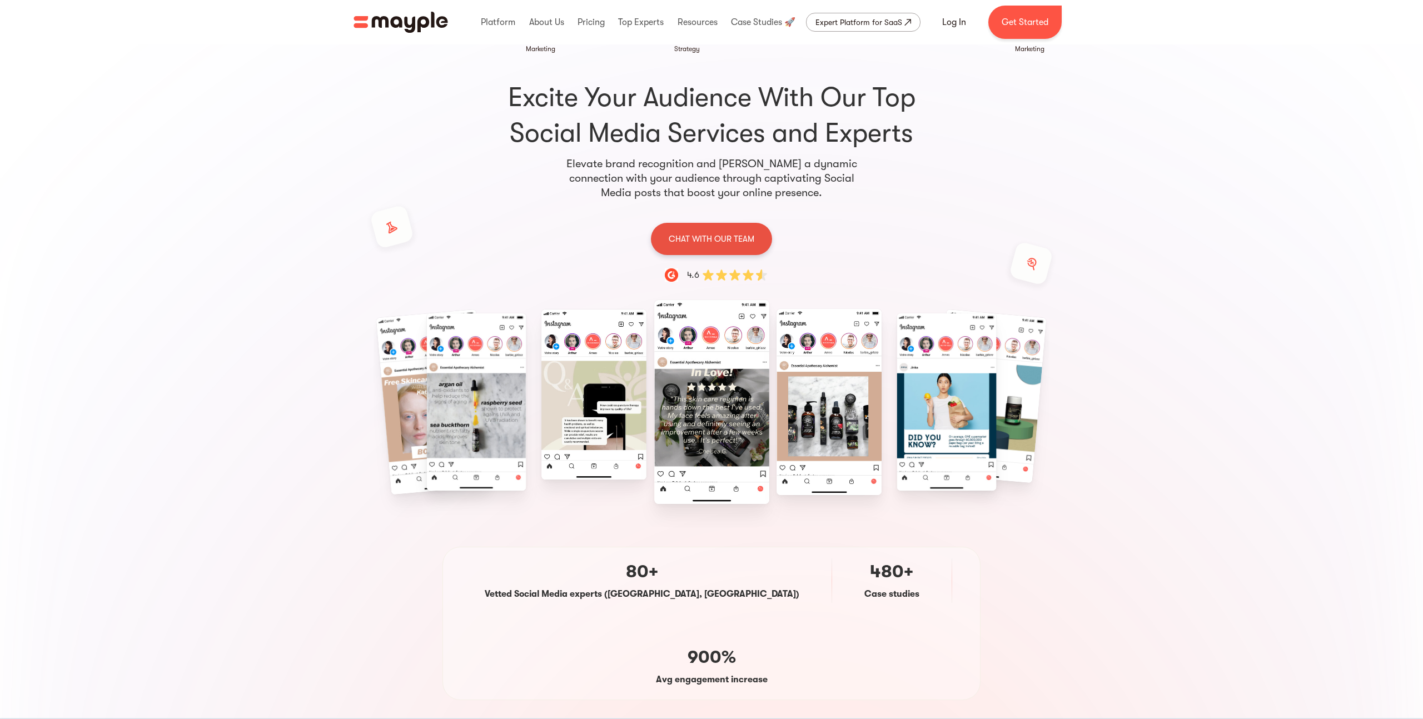
click at [717, 243] on p "CHAT WITH OUR TEAM" at bounding box center [712, 239] width 86 height 14
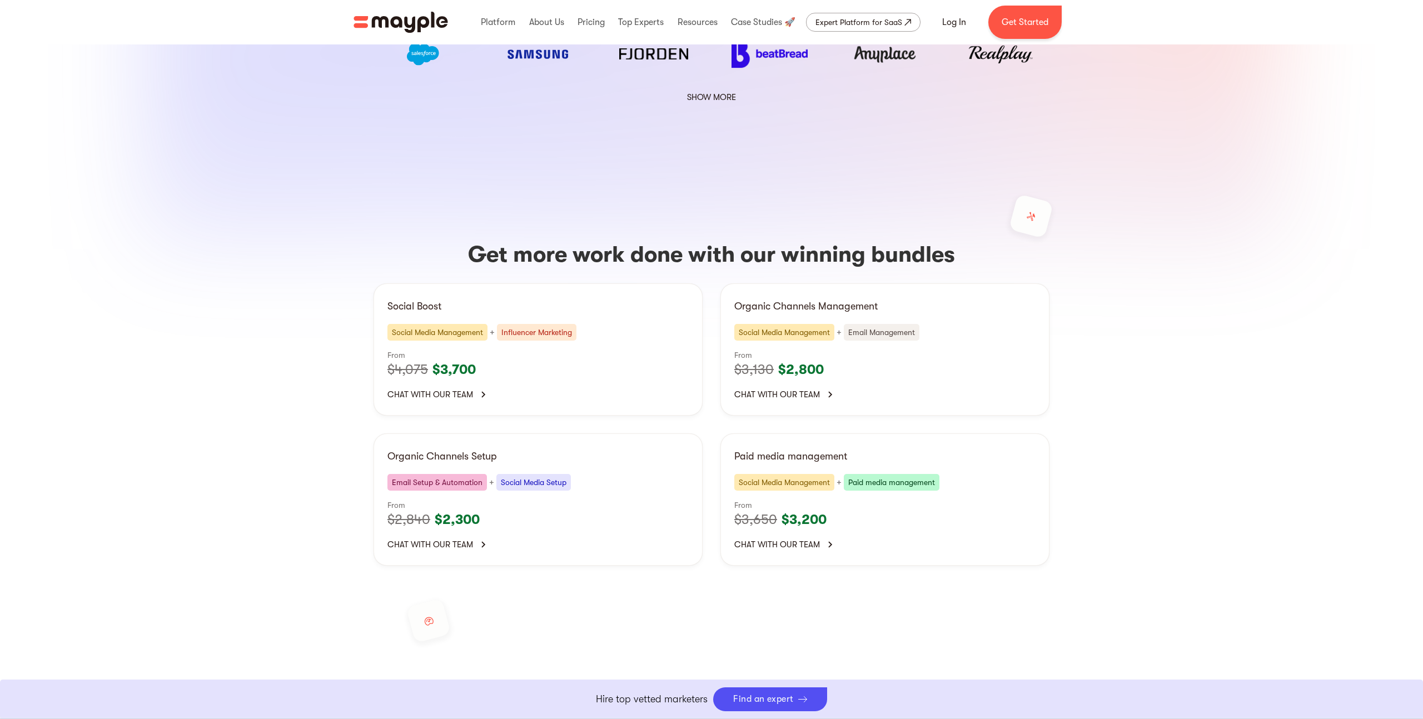
scroll to position [2121, 0]
click at [482, 387] on img at bounding box center [483, 393] width 12 height 12
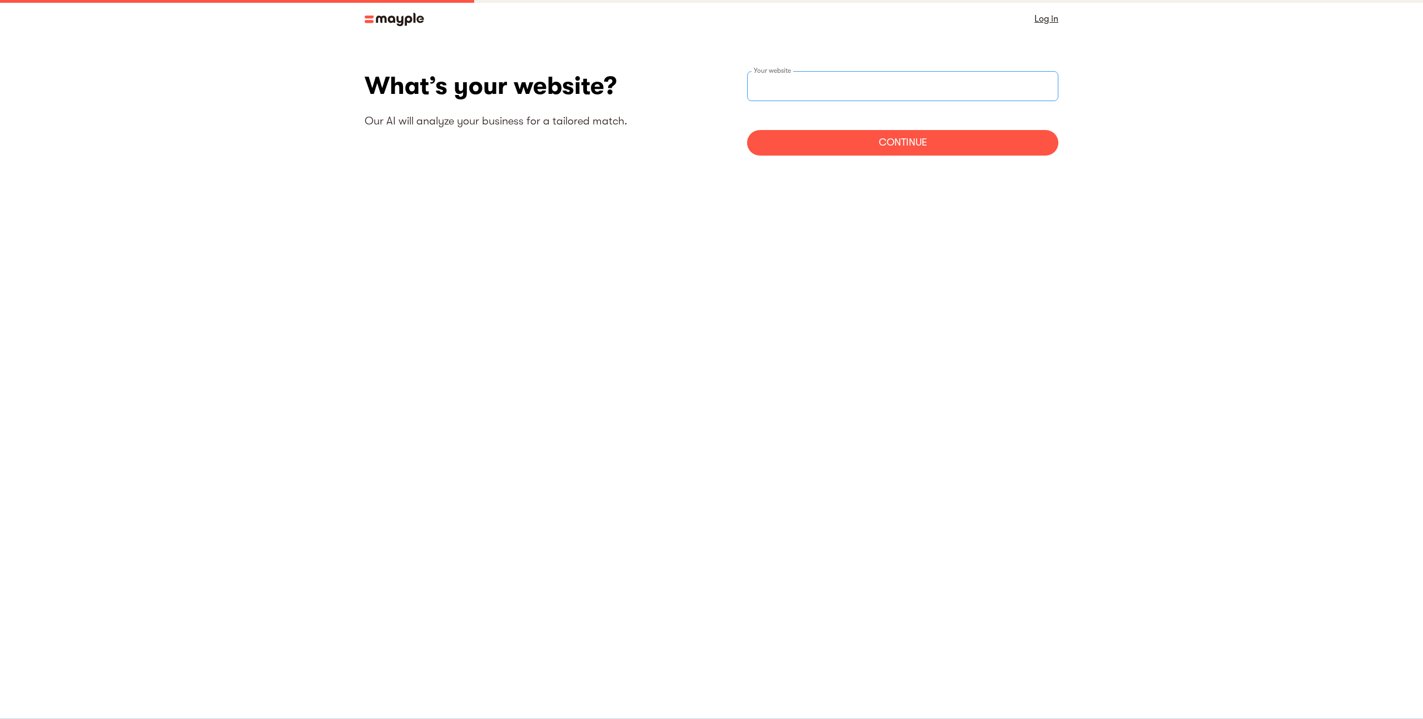
click at [839, 87] on input "websiteStep" at bounding box center [902, 86] width 311 height 30
type input "https://www.beehivepicturehangers.com"
click at [901, 139] on div "Continue" at bounding box center [902, 143] width 311 height 26
